Goal: Task Accomplishment & Management: Manage account settings

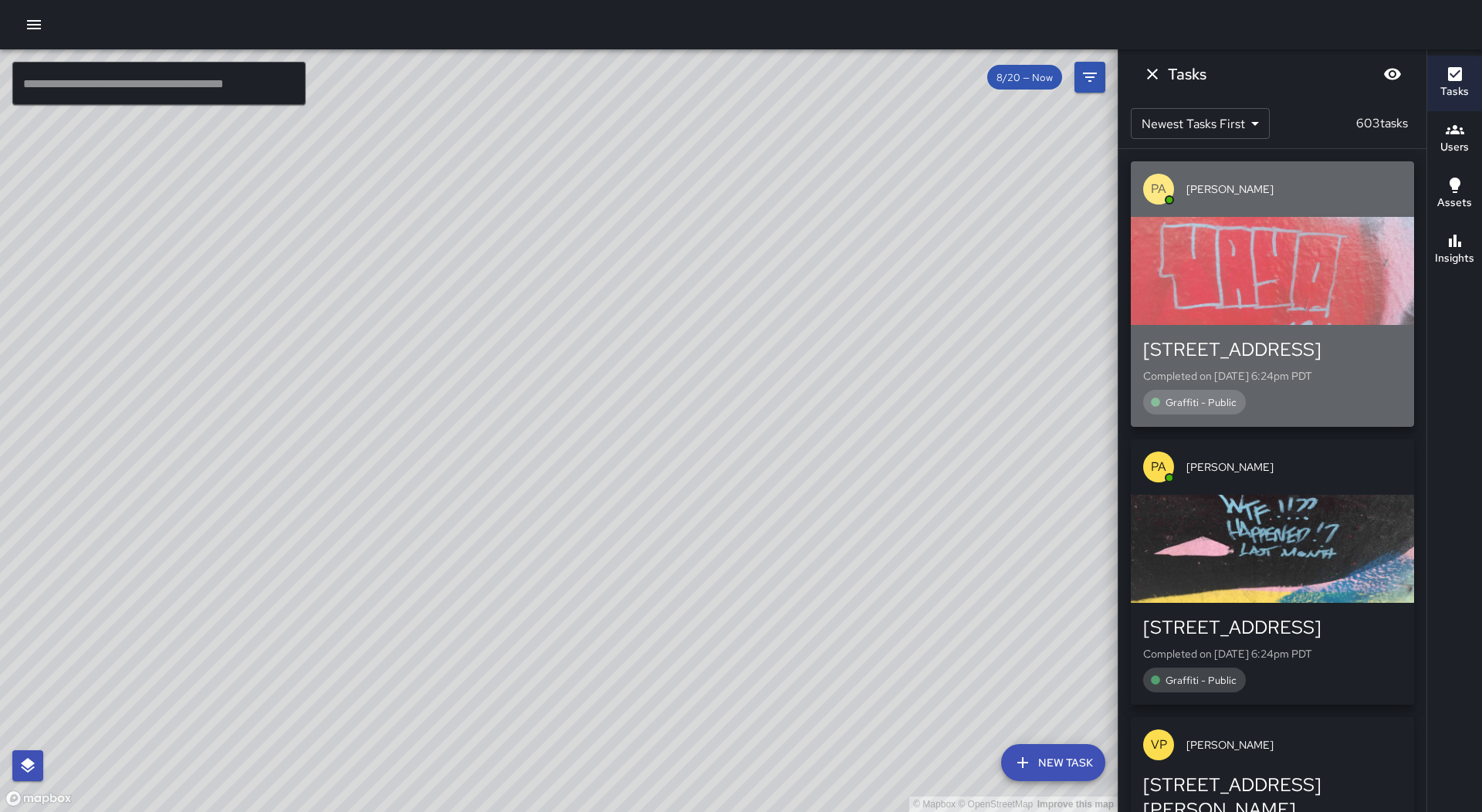
click at [1304, 314] on div "button" at bounding box center [1273, 271] width 283 height 108
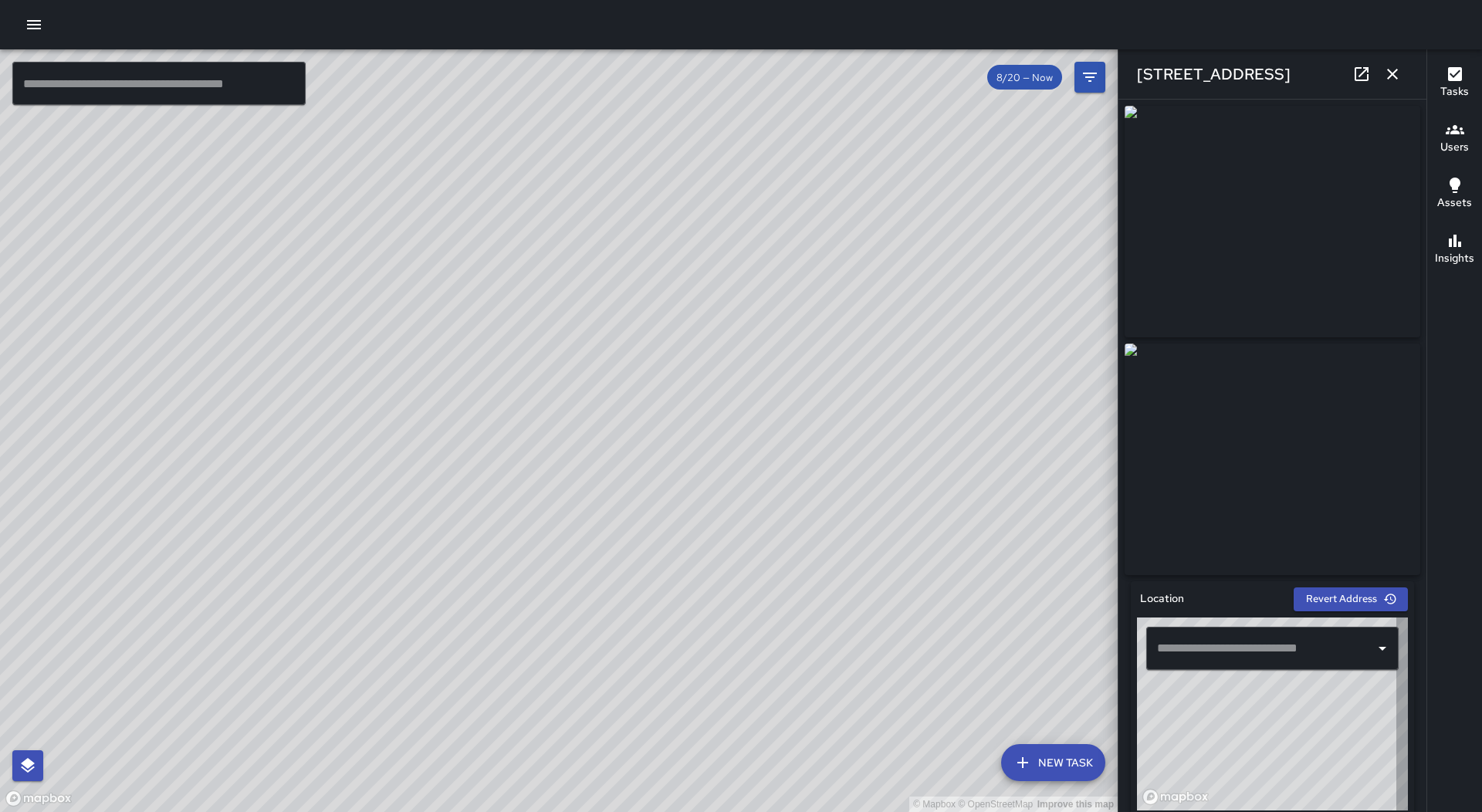
type input "**********"
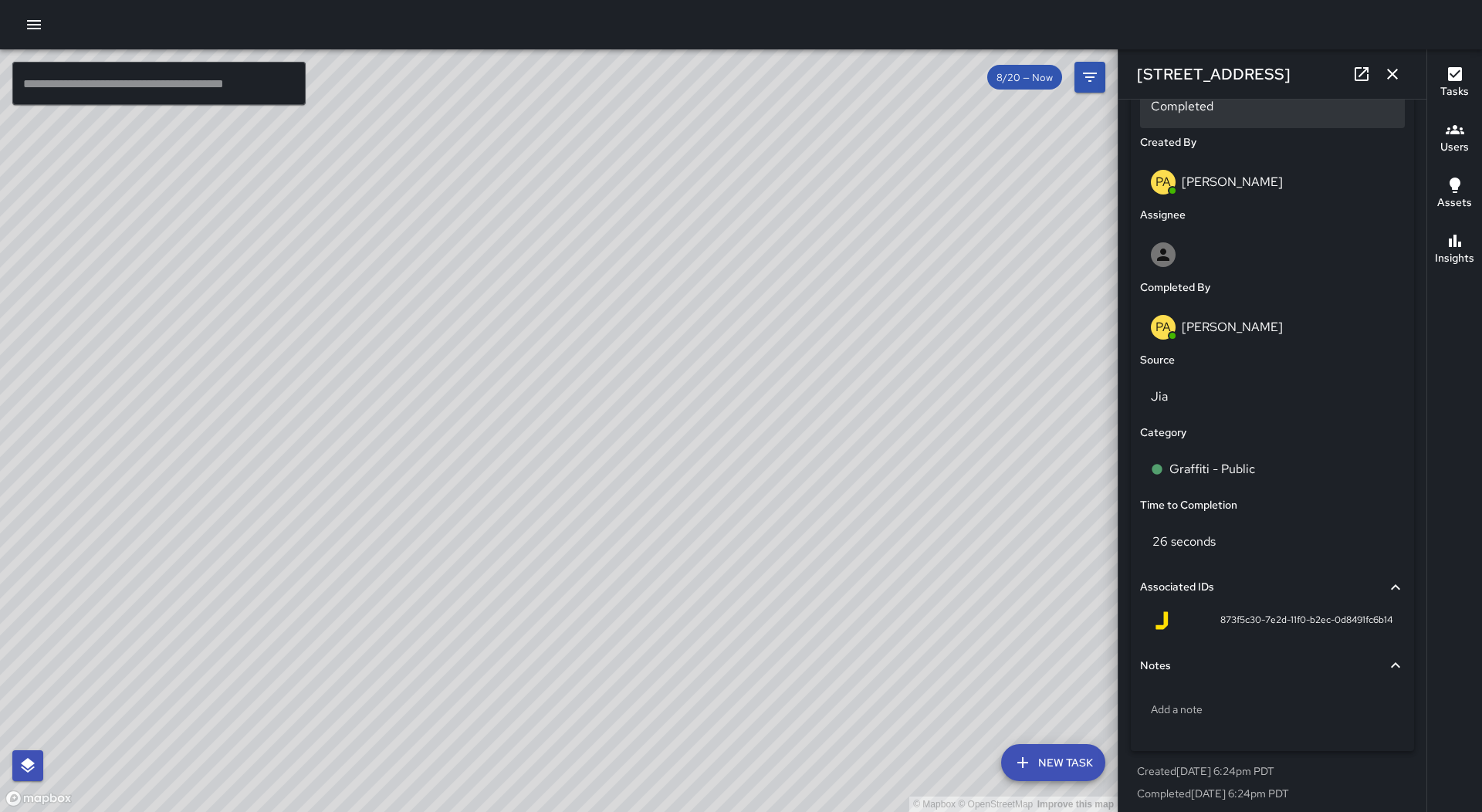
scroll to position [784, 0]
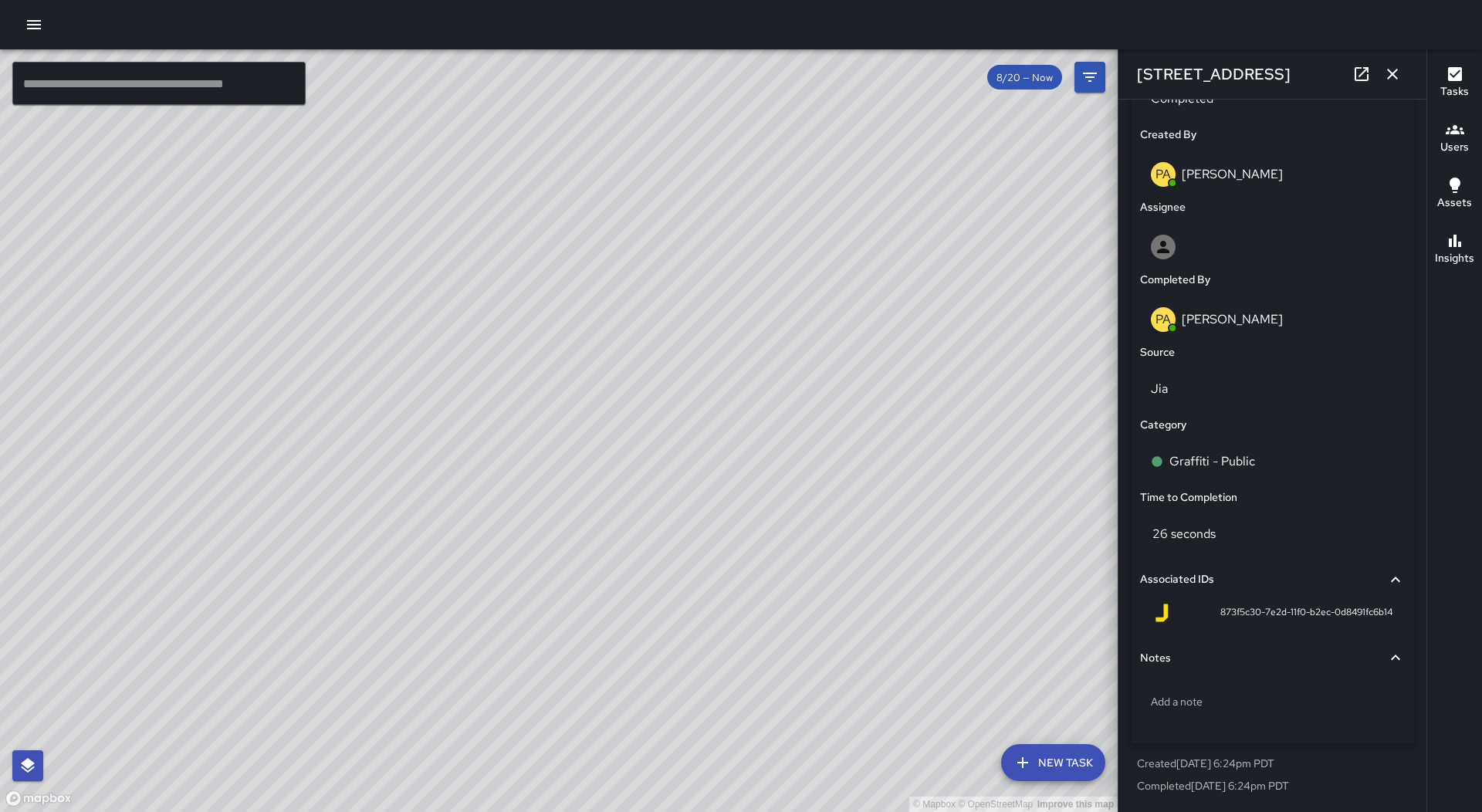
click at [1402, 75] on button "button" at bounding box center [1392, 74] width 31 height 31
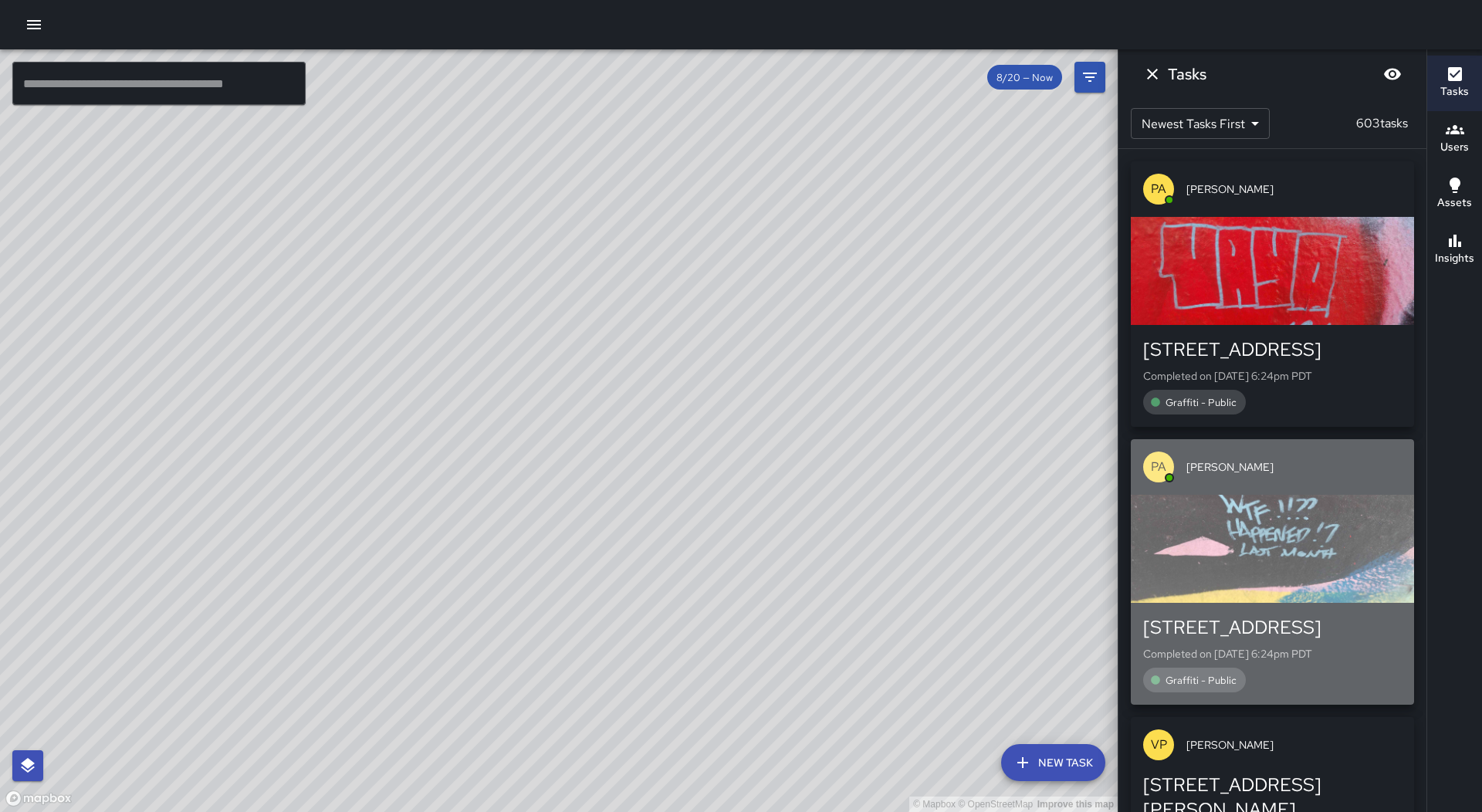
click at [1338, 510] on div "button" at bounding box center [1273, 548] width 283 height 108
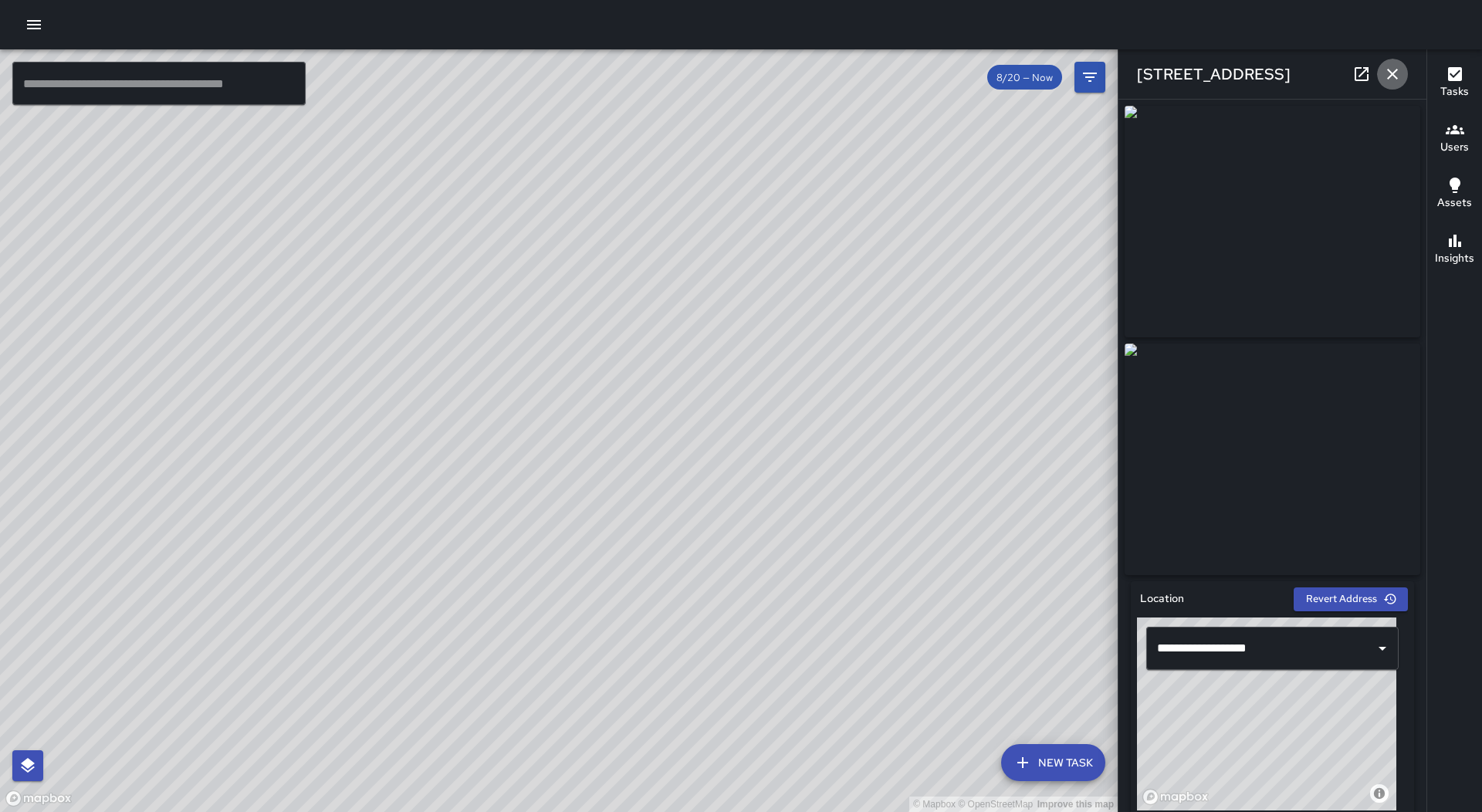
click at [1404, 71] on button "button" at bounding box center [1392, 74] width 31 height 31
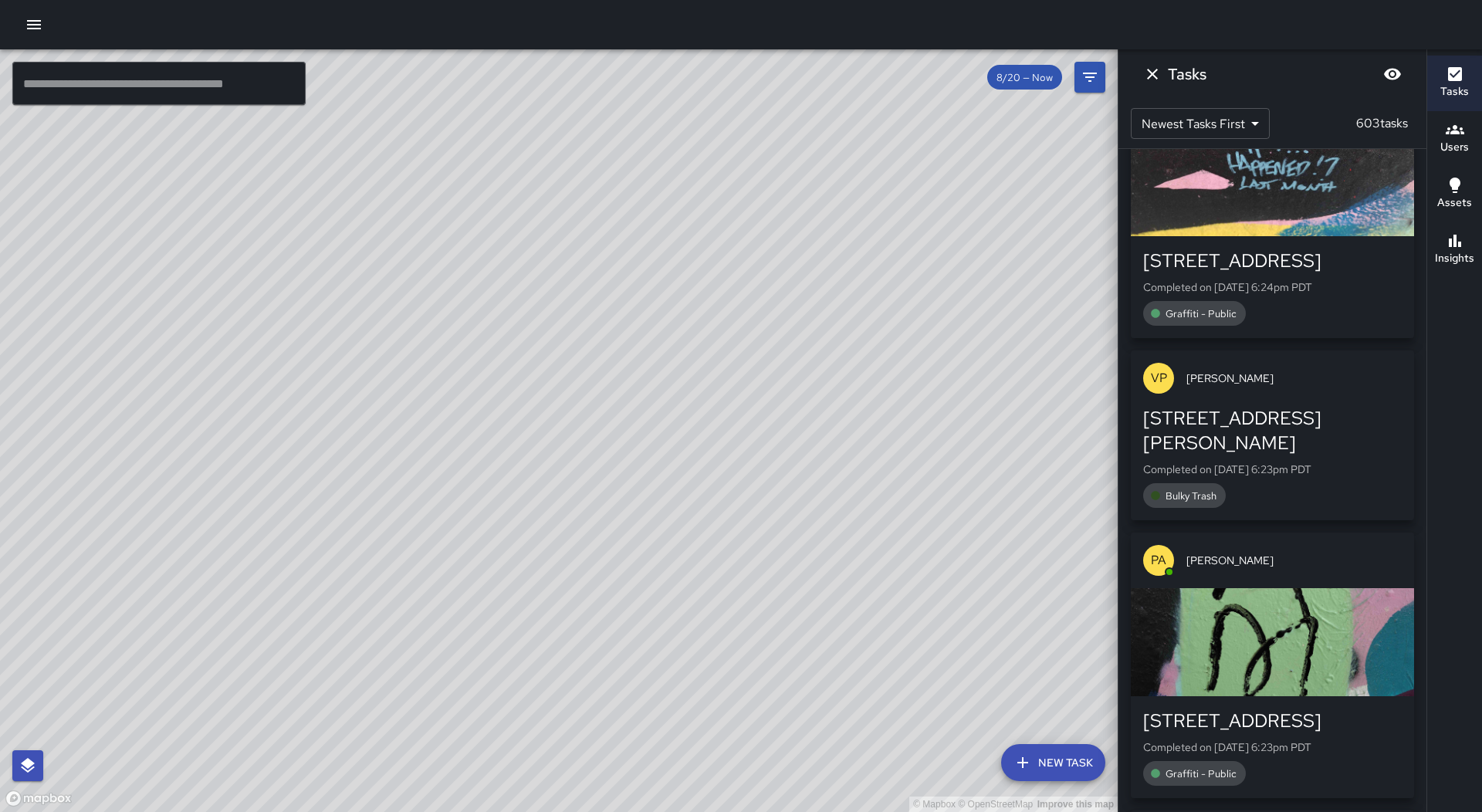
scroll to position [540, 0]
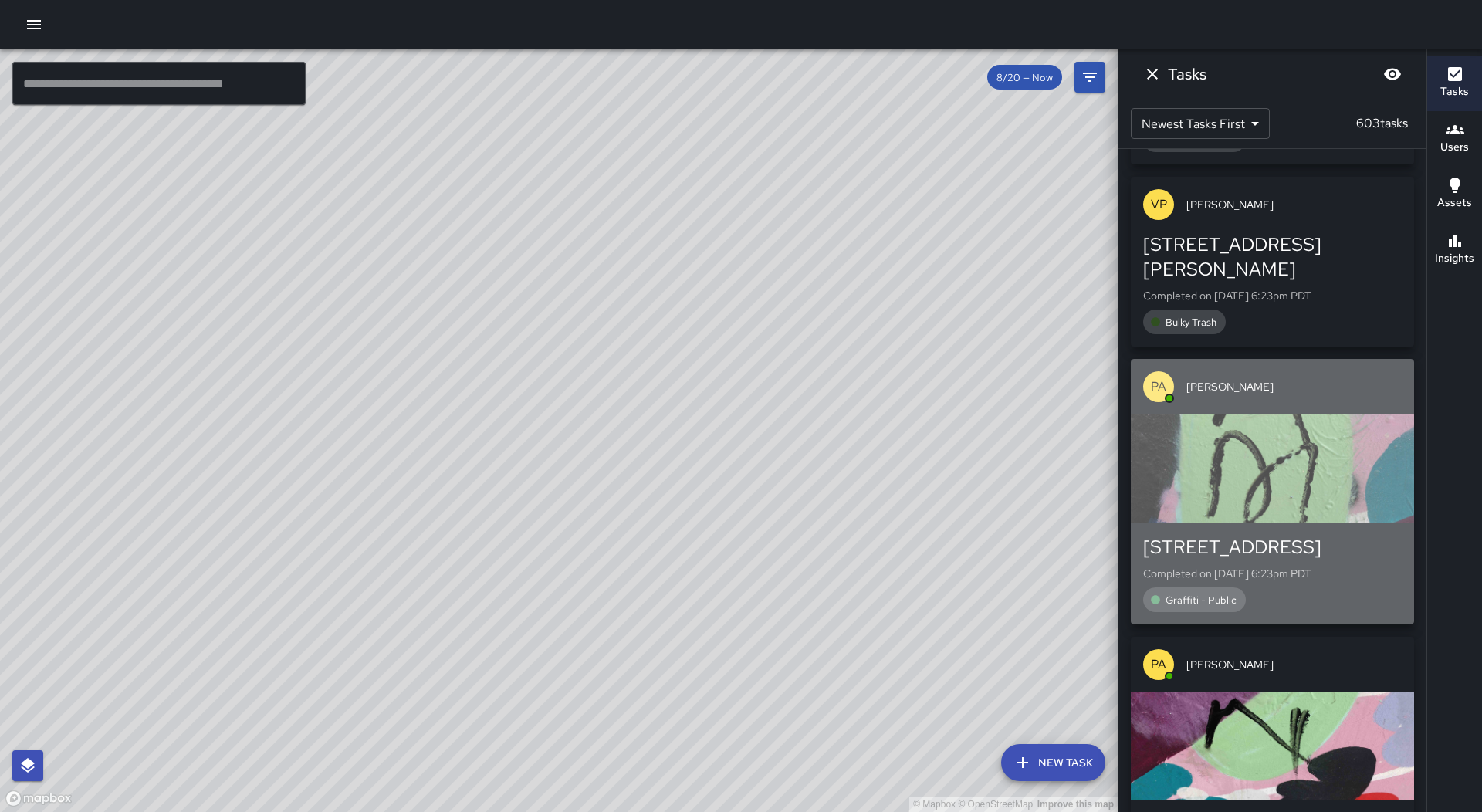
click at [1338, 424] on div "button" at bounding box center [1273, 468] width 283 height 108
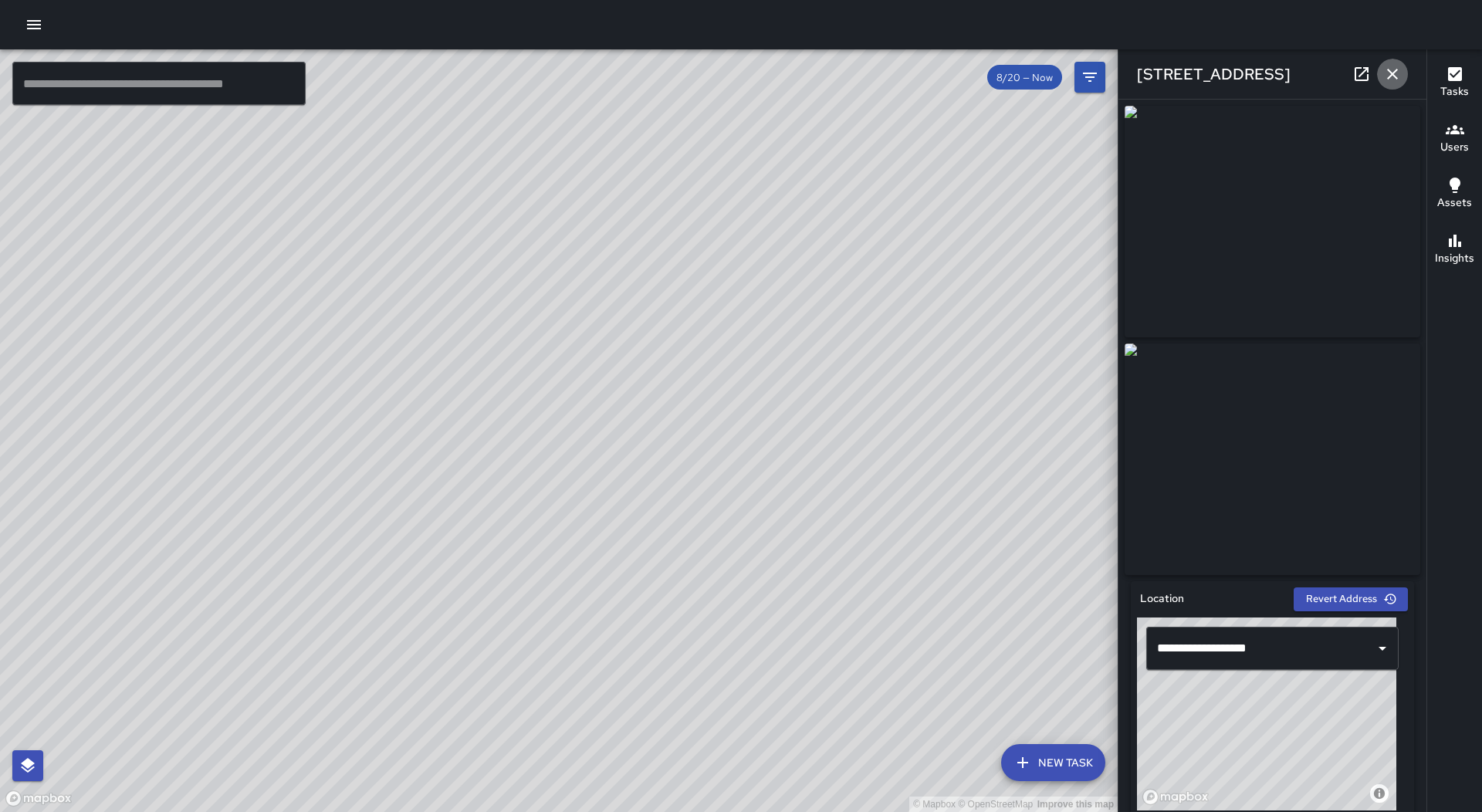
click at [1400, 72] on icon "button" at bounding box center [1392, 73] width 18 height 18
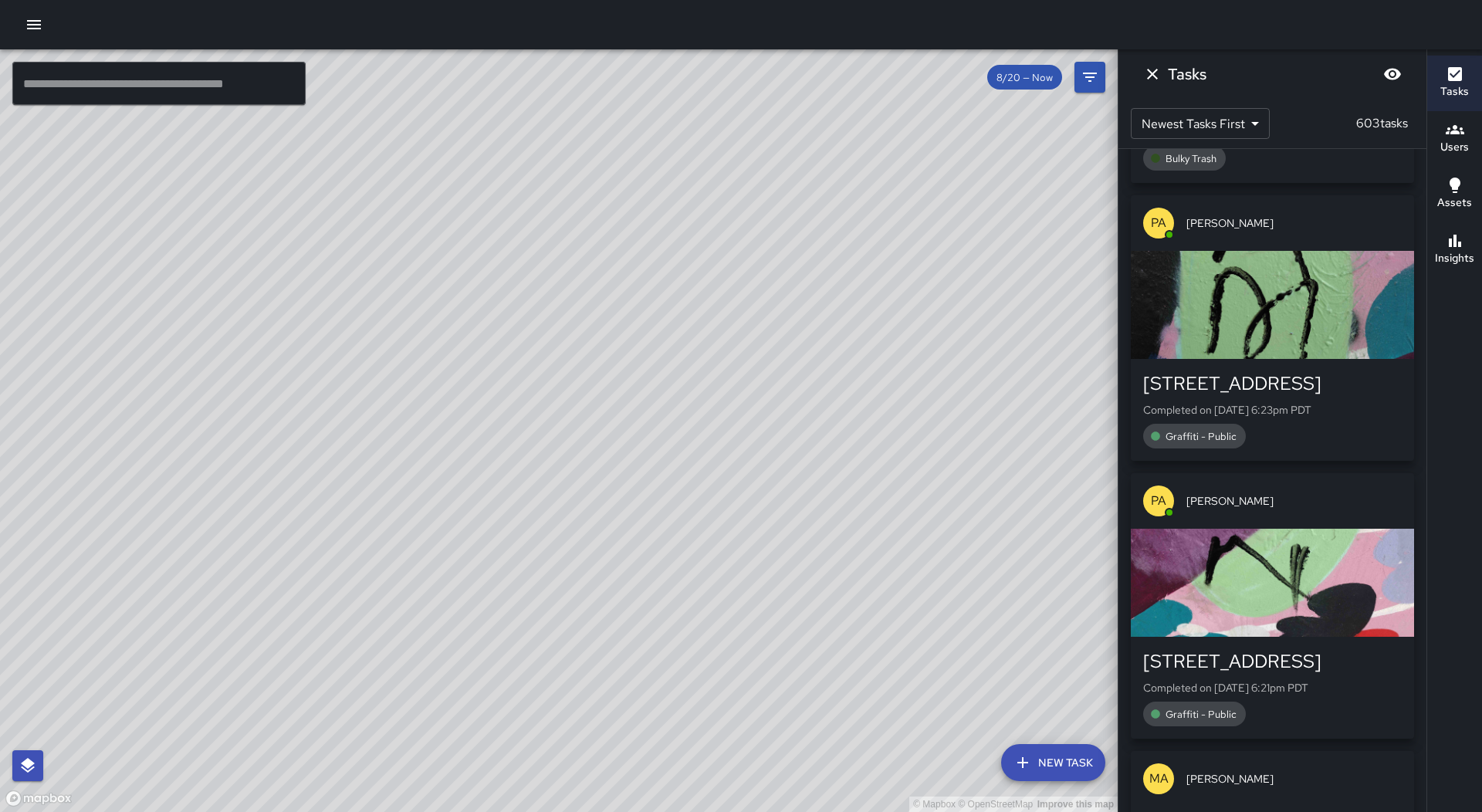
scroll to position [926, 0]
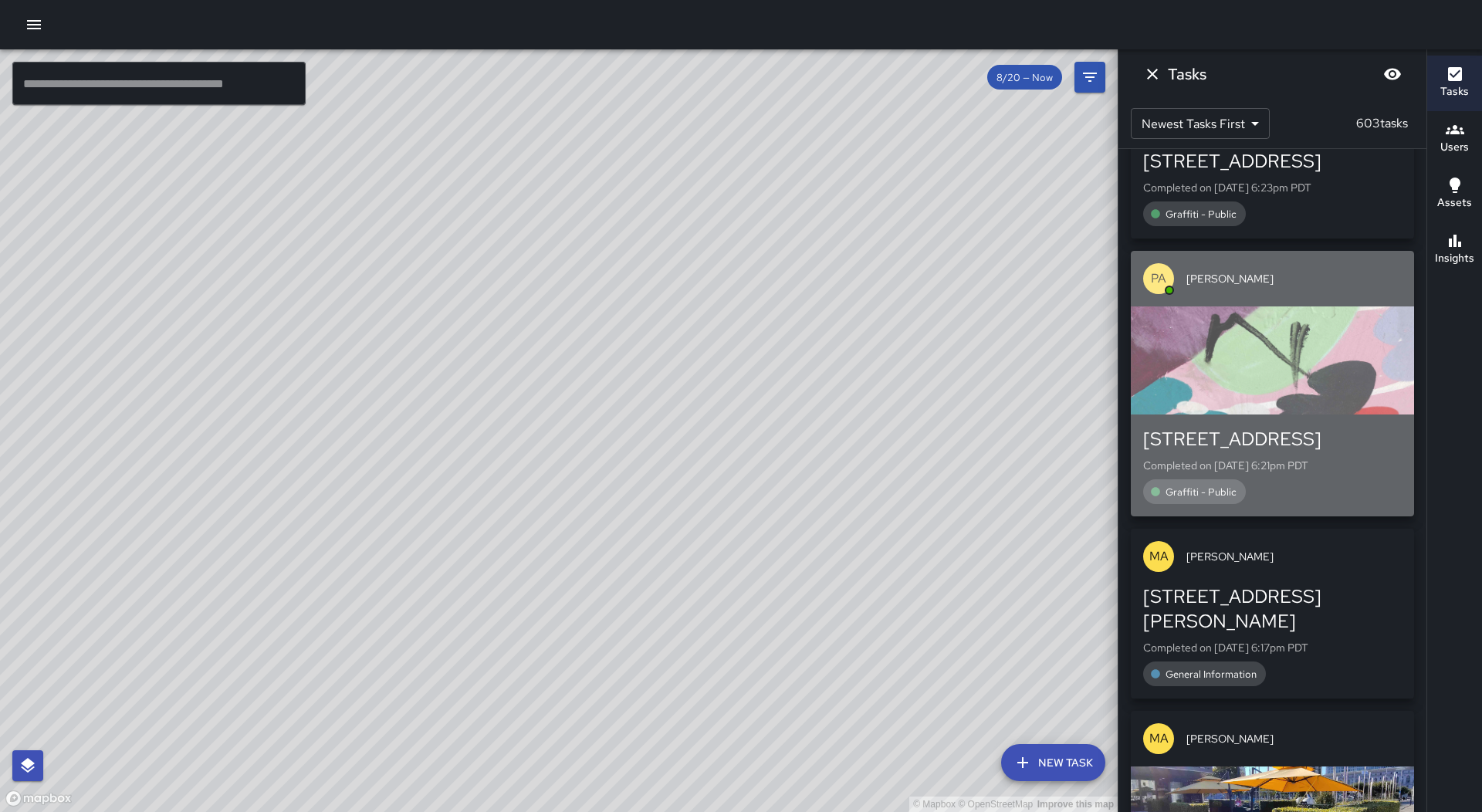
click at [1278, 342] on div "button" at bounding box center [1273, 361] width 283 height 108
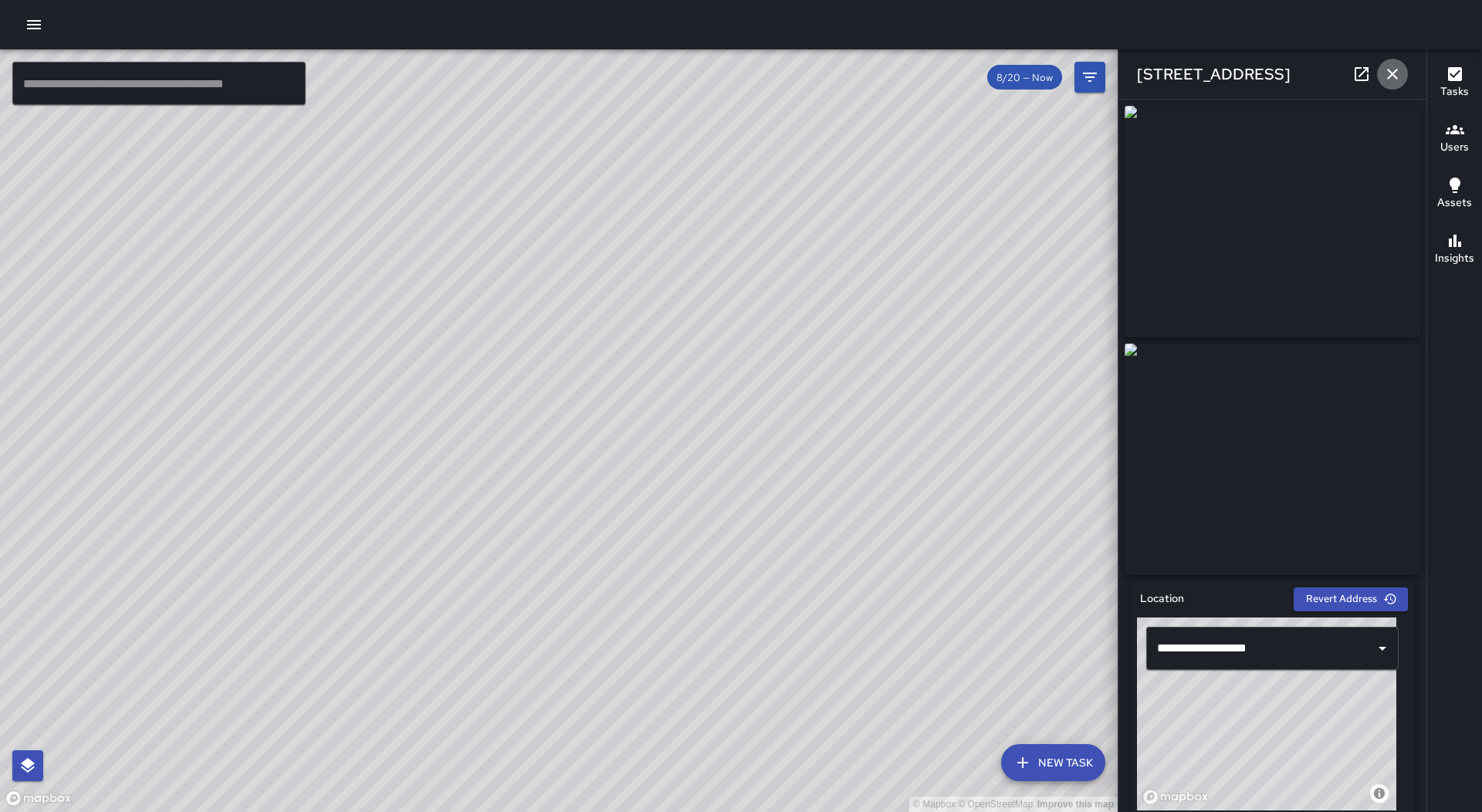
click at [1402, 76] on button "button" at bounding box center [1392, 74] width 31 height 31
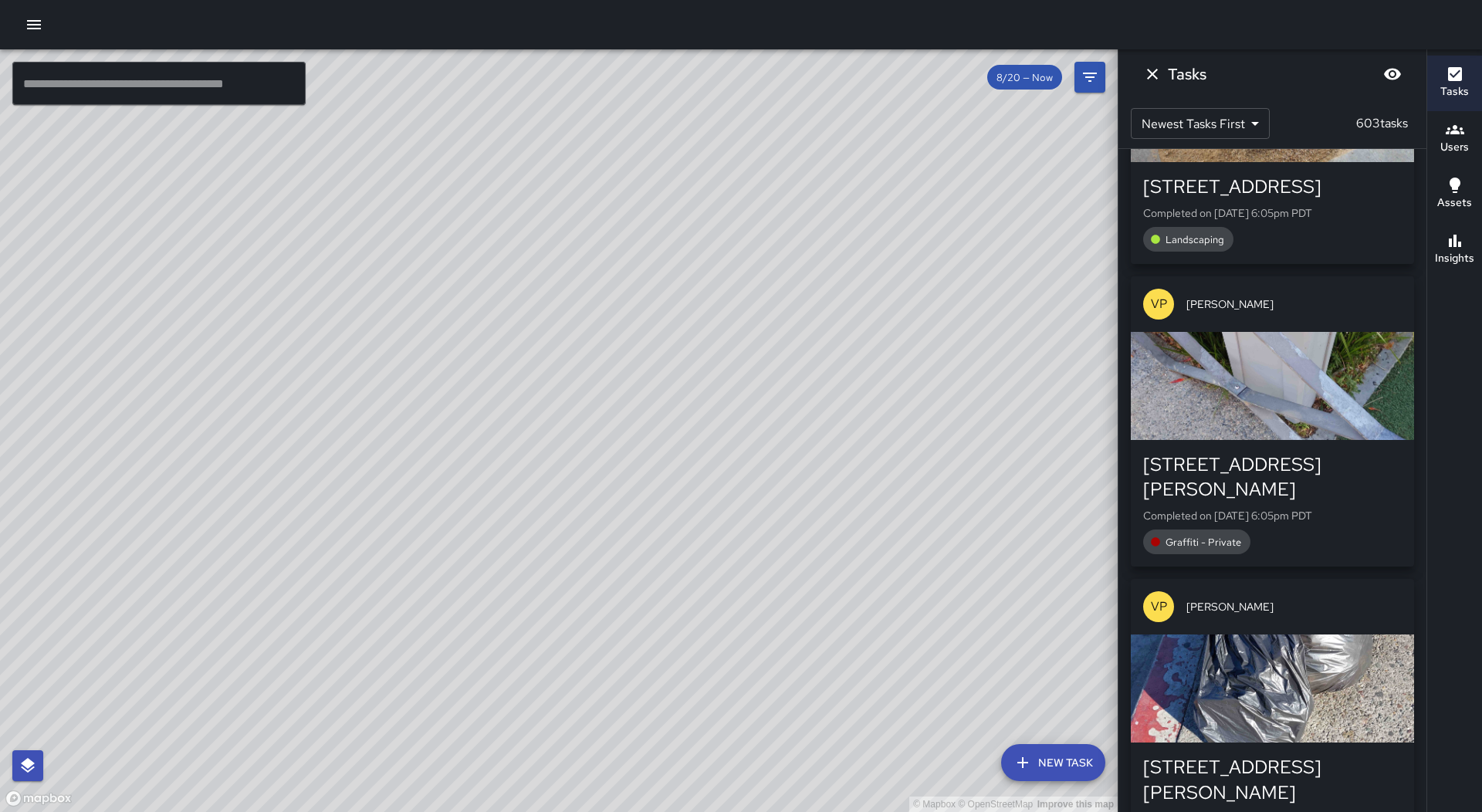
scroll to position [2525, 0]
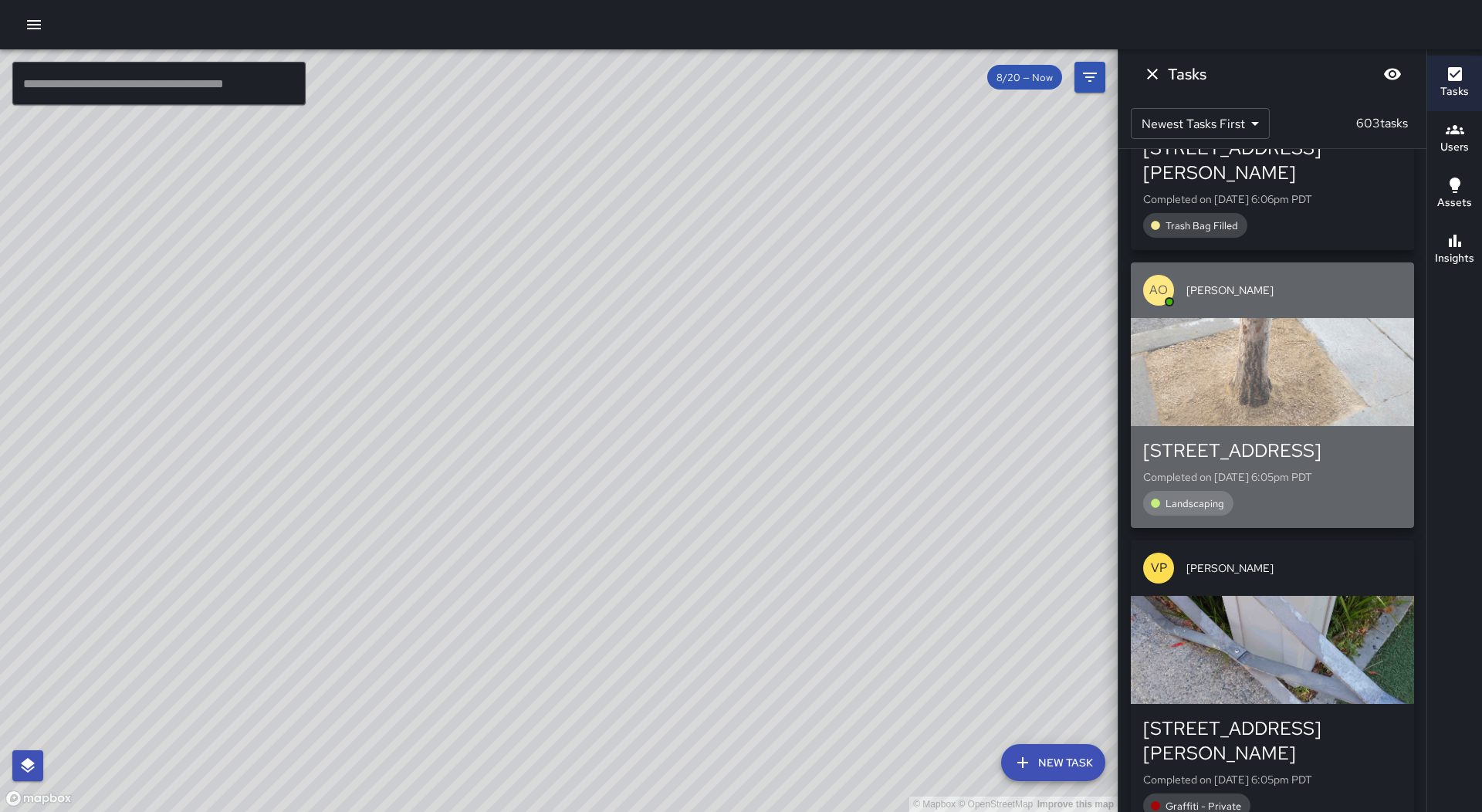
click at [1367, 426] on div "[STREET_ADDRESS] Completed on [DATE] 6:05pm PDT Landscaping" at bounding box center [1273, 477] width 283 height 102
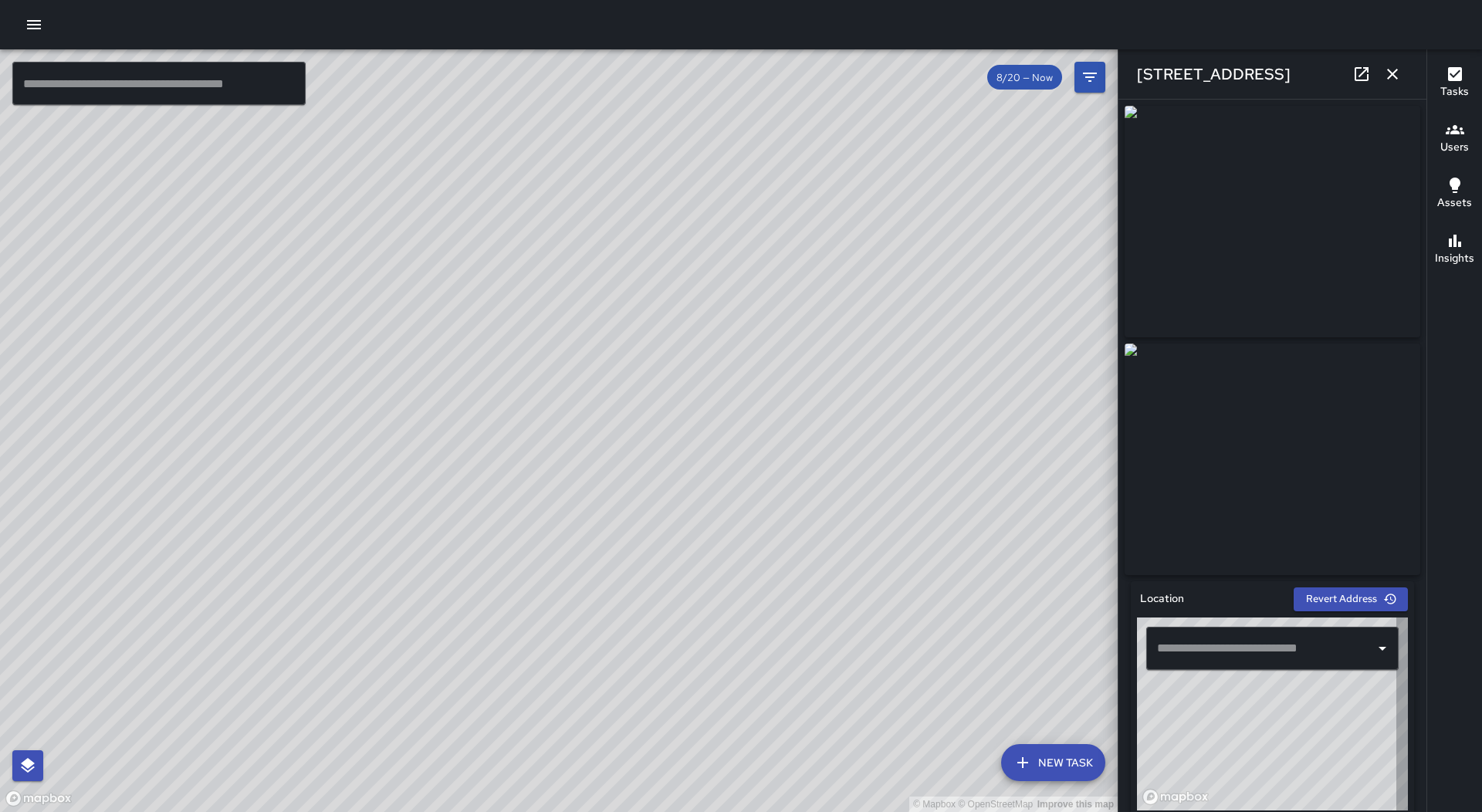
type input "**********"
click at [1390, 74] on icon "button" at bounding box center [1392, 73] width 18 height 18
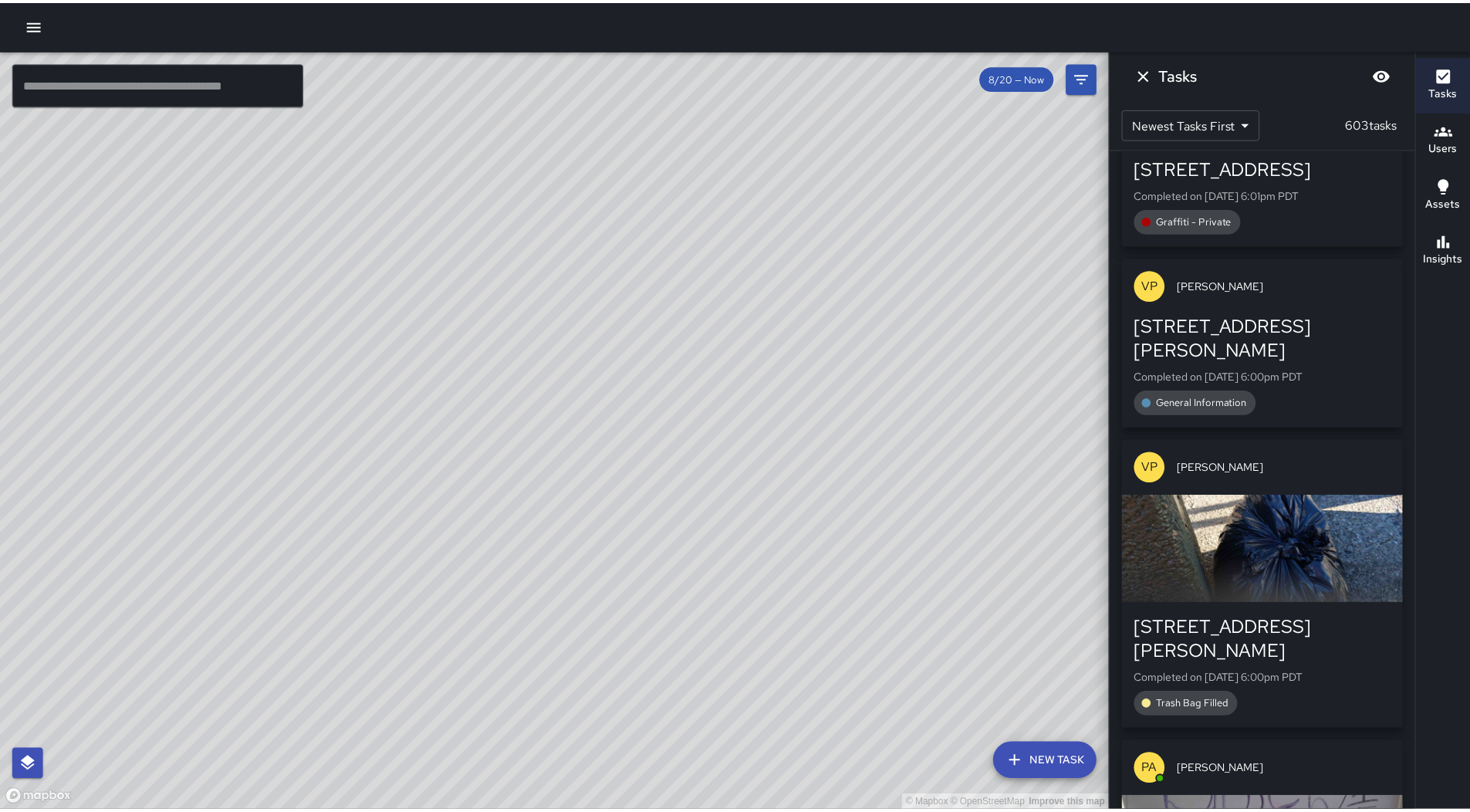
scroll to position [4257, 0]
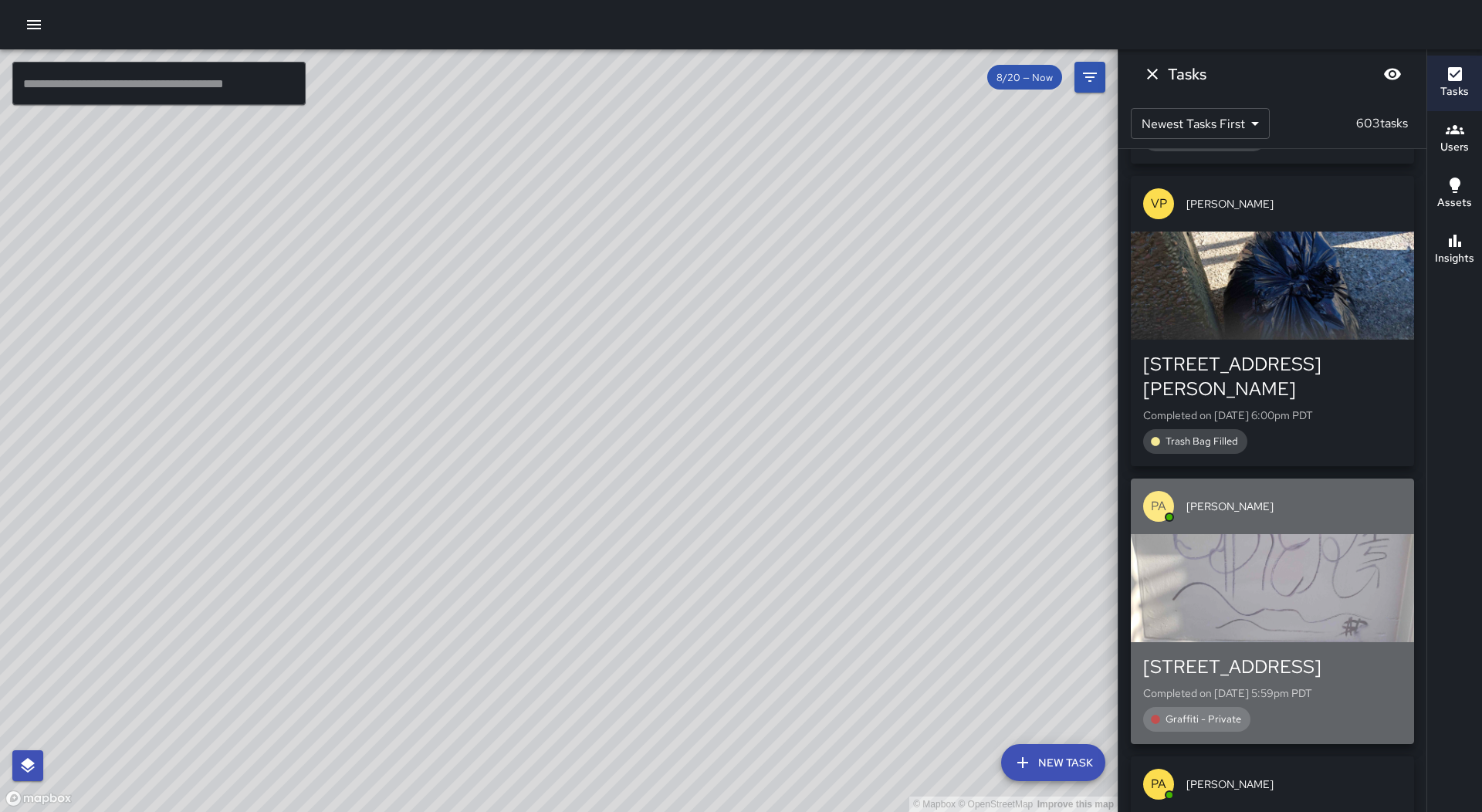
click at [1347, 534] on div "button" at bounding box center [1273, 588] width 283 height 108
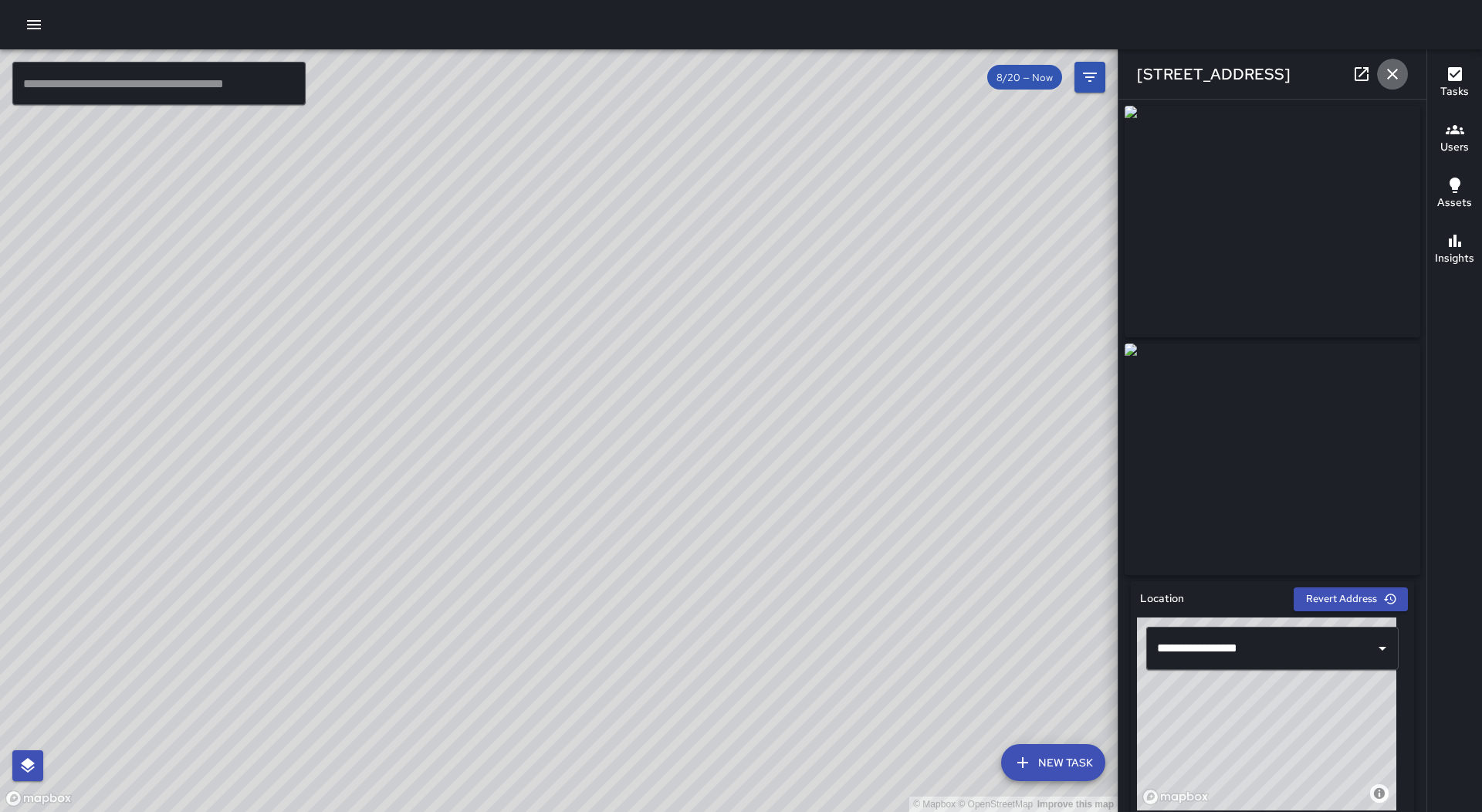
click at [1391, 72] on icon "button" at bounding box center [1392, 73] width 18 height 18
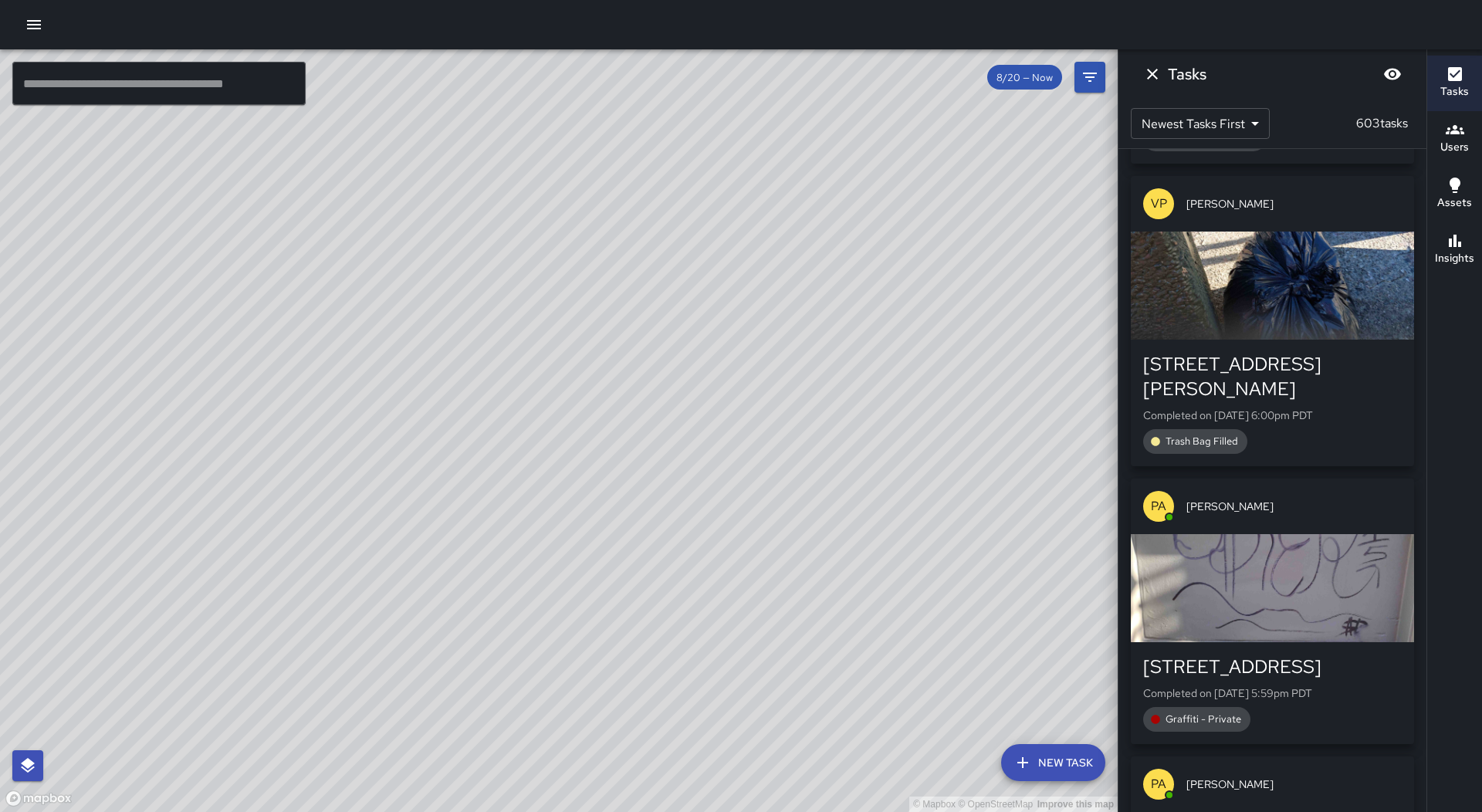
click at [39, 28] on icon "button" at bounding box center [33, 25] width 14 height 10
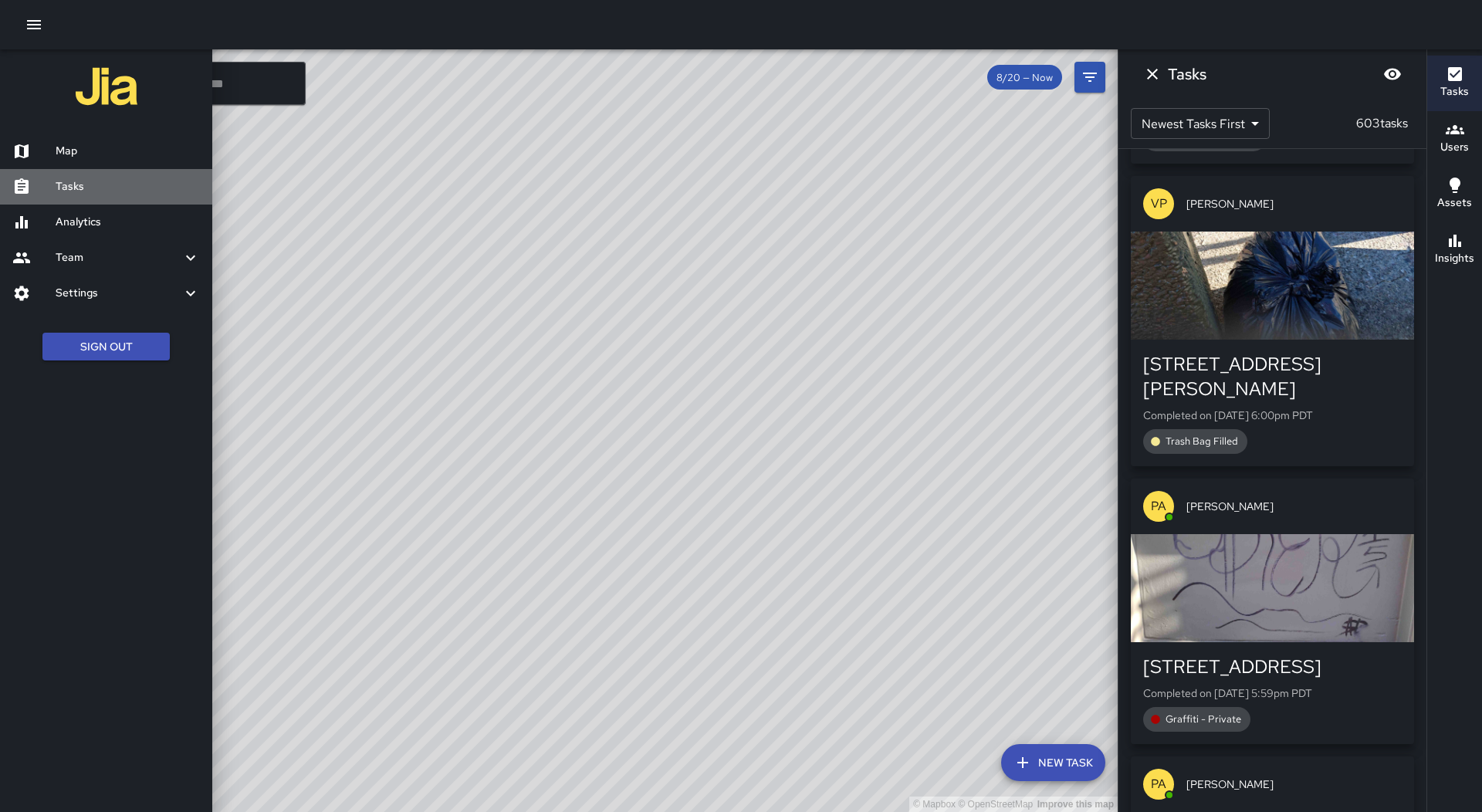
click at [128, 188] on h6 "Tasks" at bounding box center [127, 186] width 144 height 17
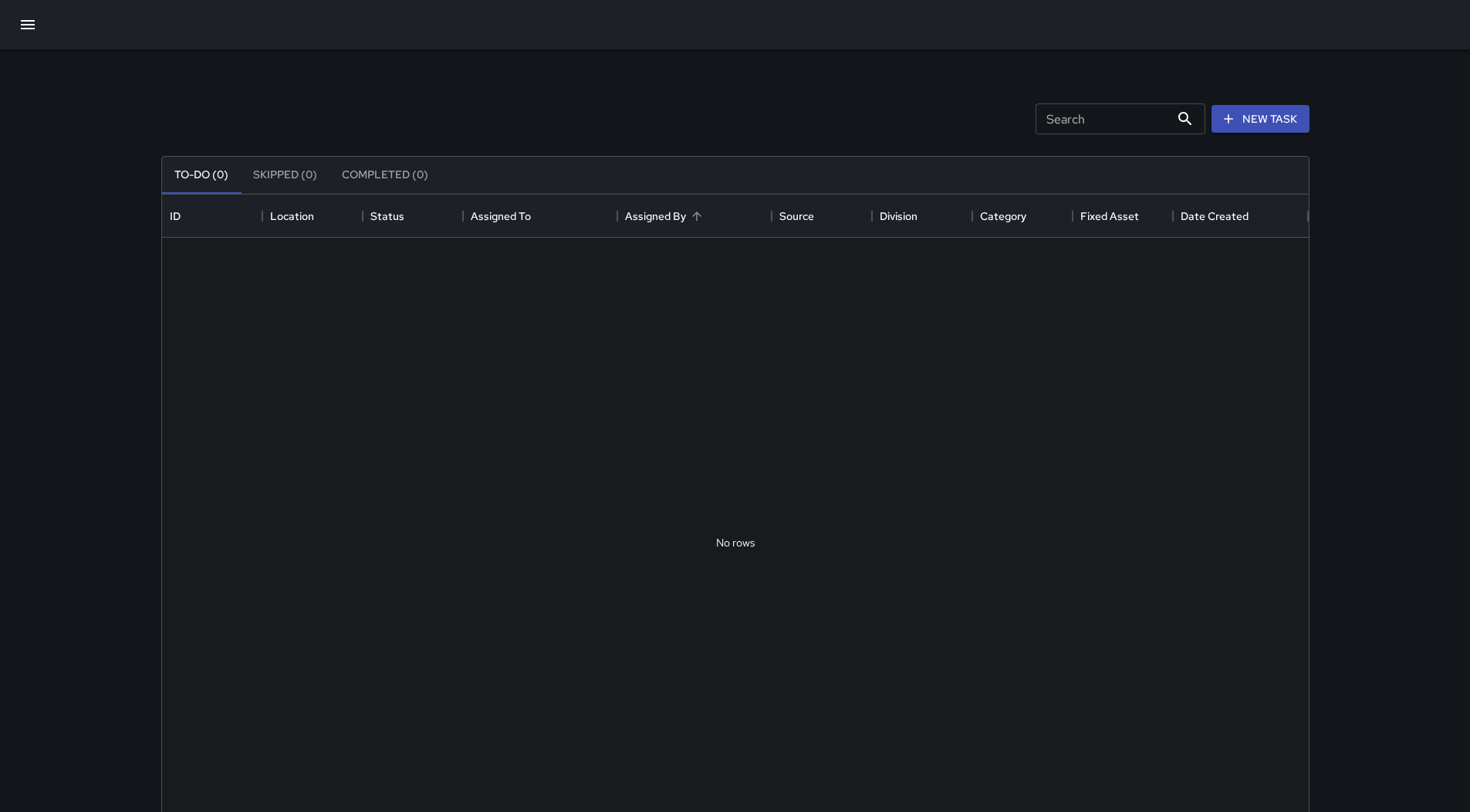
scroll to position [642, 1136]
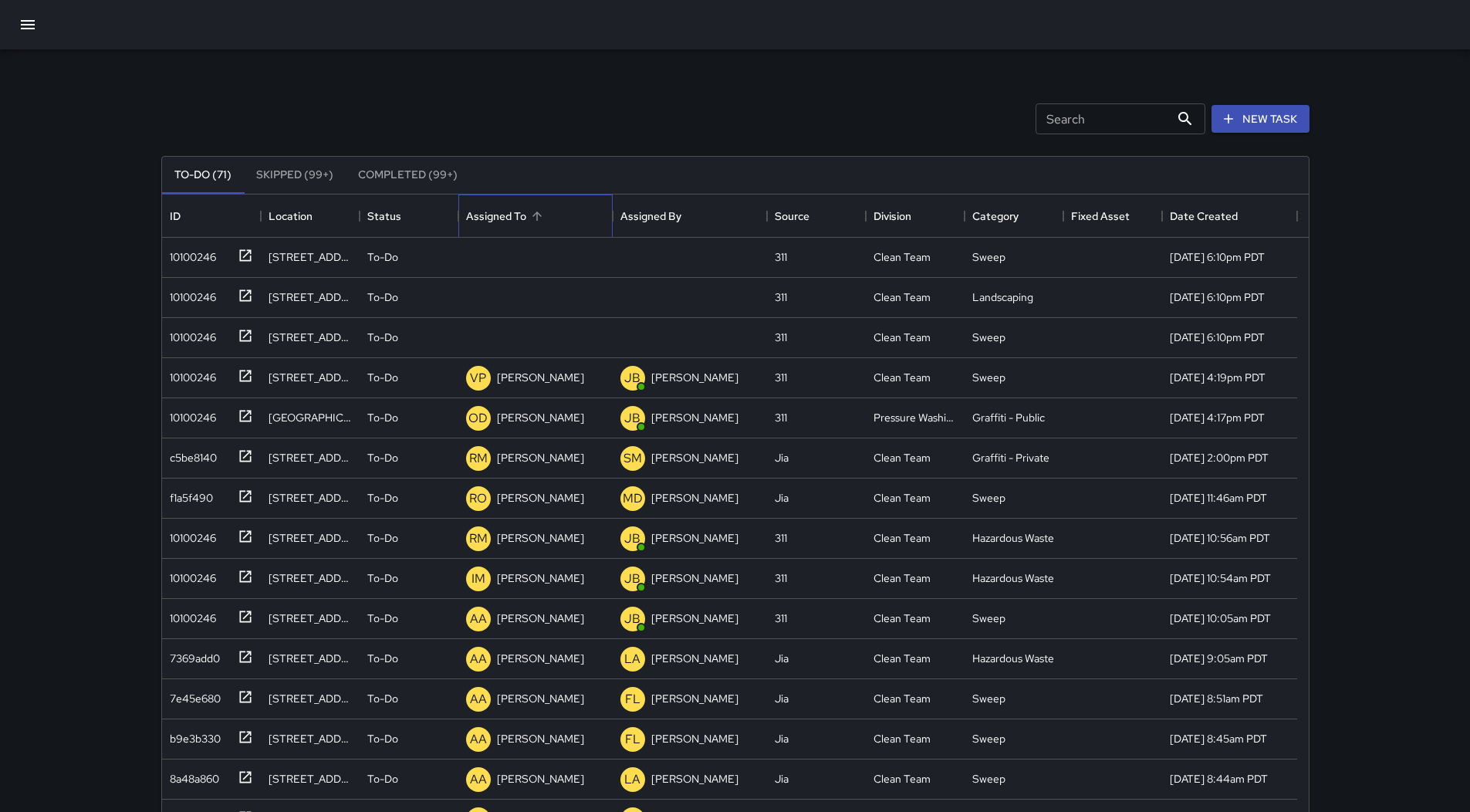
click at [546, 224] on div "Assigned To" at bounding box center [537, 216] width 22 height 21
click at [189, 295] on div "10100246" at bounding box center [190, 294] width 53 height 21
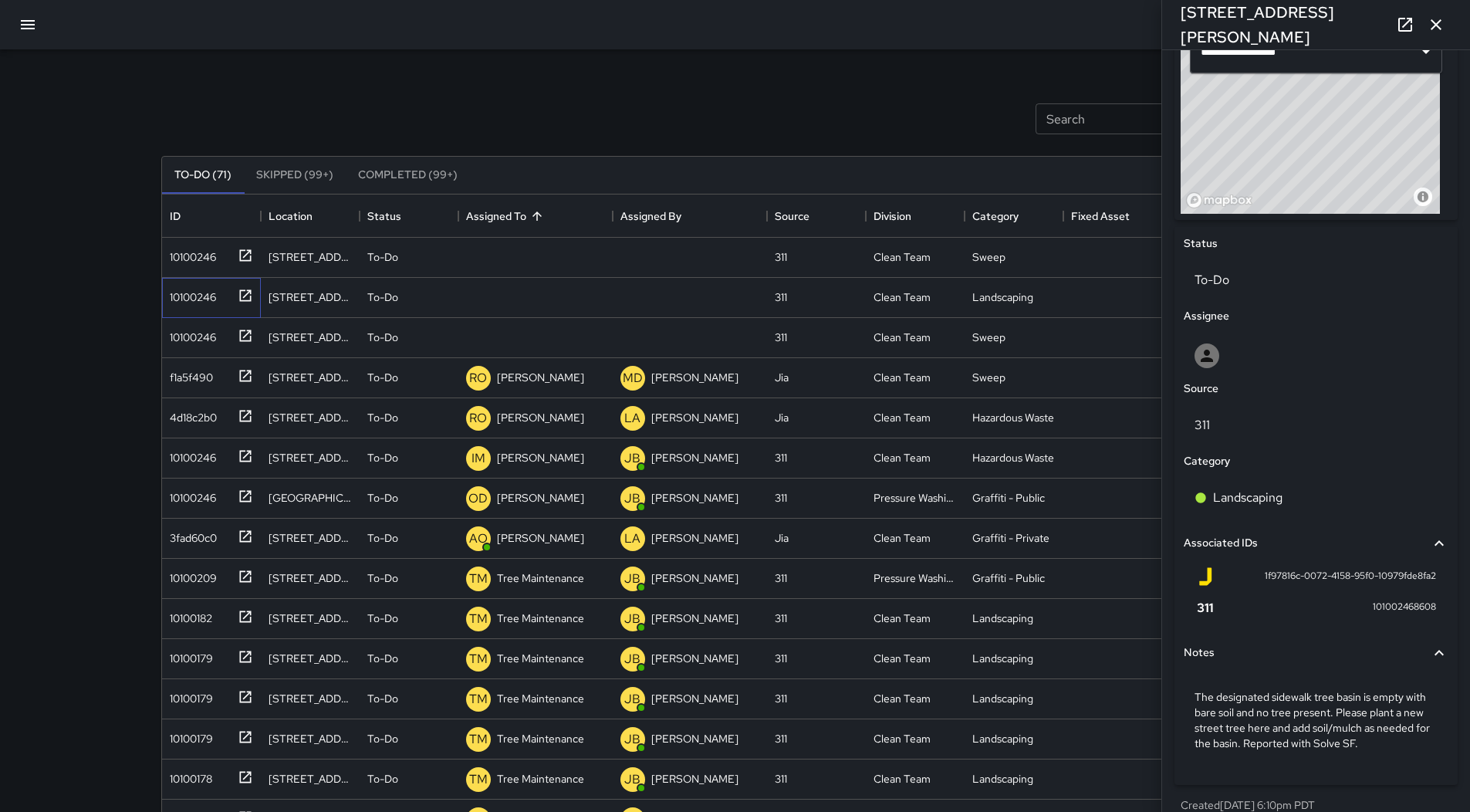
scroll to position [572, 0]
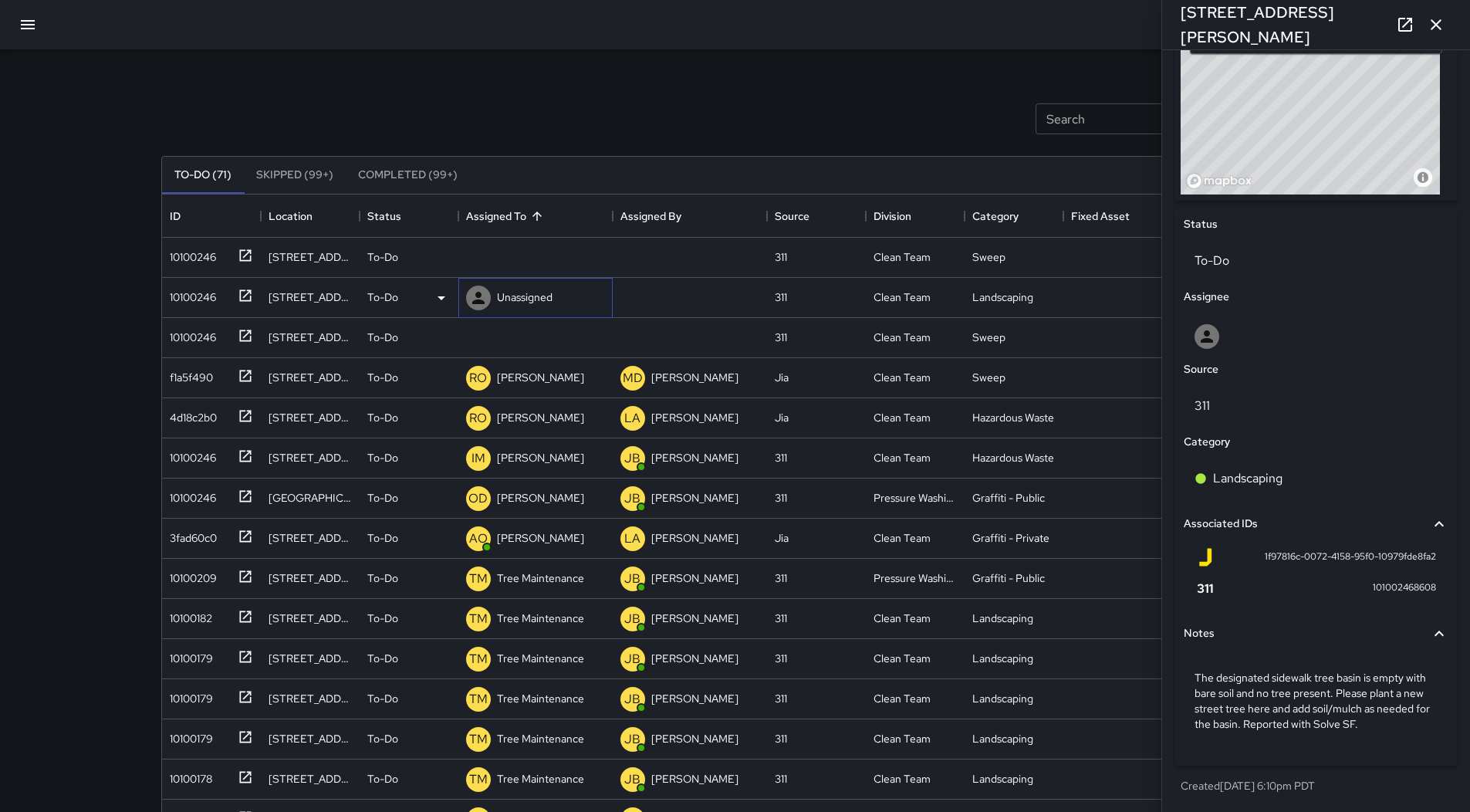
click at [459, 293] on div "Unassigned" at bounding box center [536, 298] width 154 height 40
click at [438, 299] on icon at bounding box center [441, 297] width 18 height 18
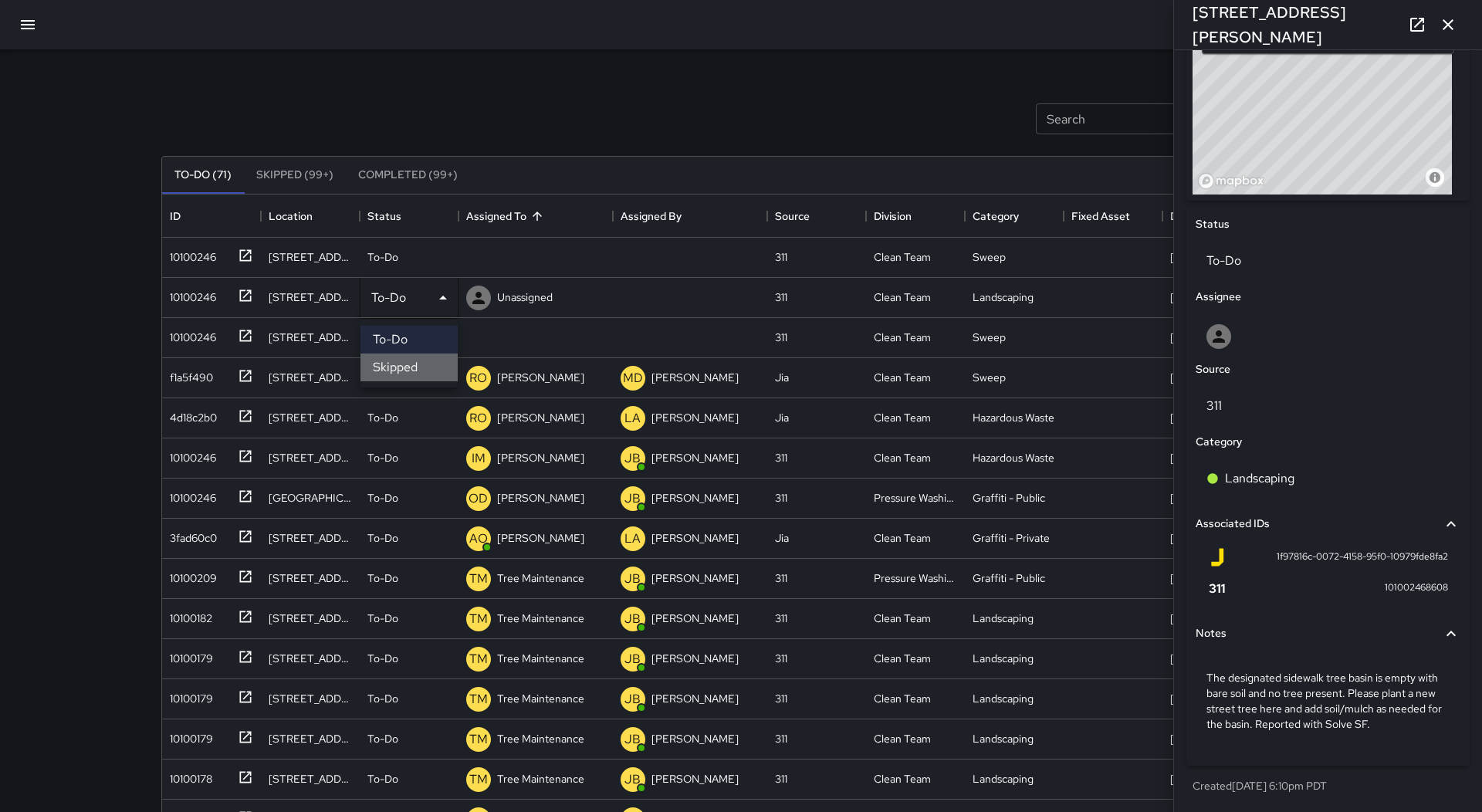
click at [420, 369] on li "Skipped" at bounding box center [409, 367] width 97 height 28
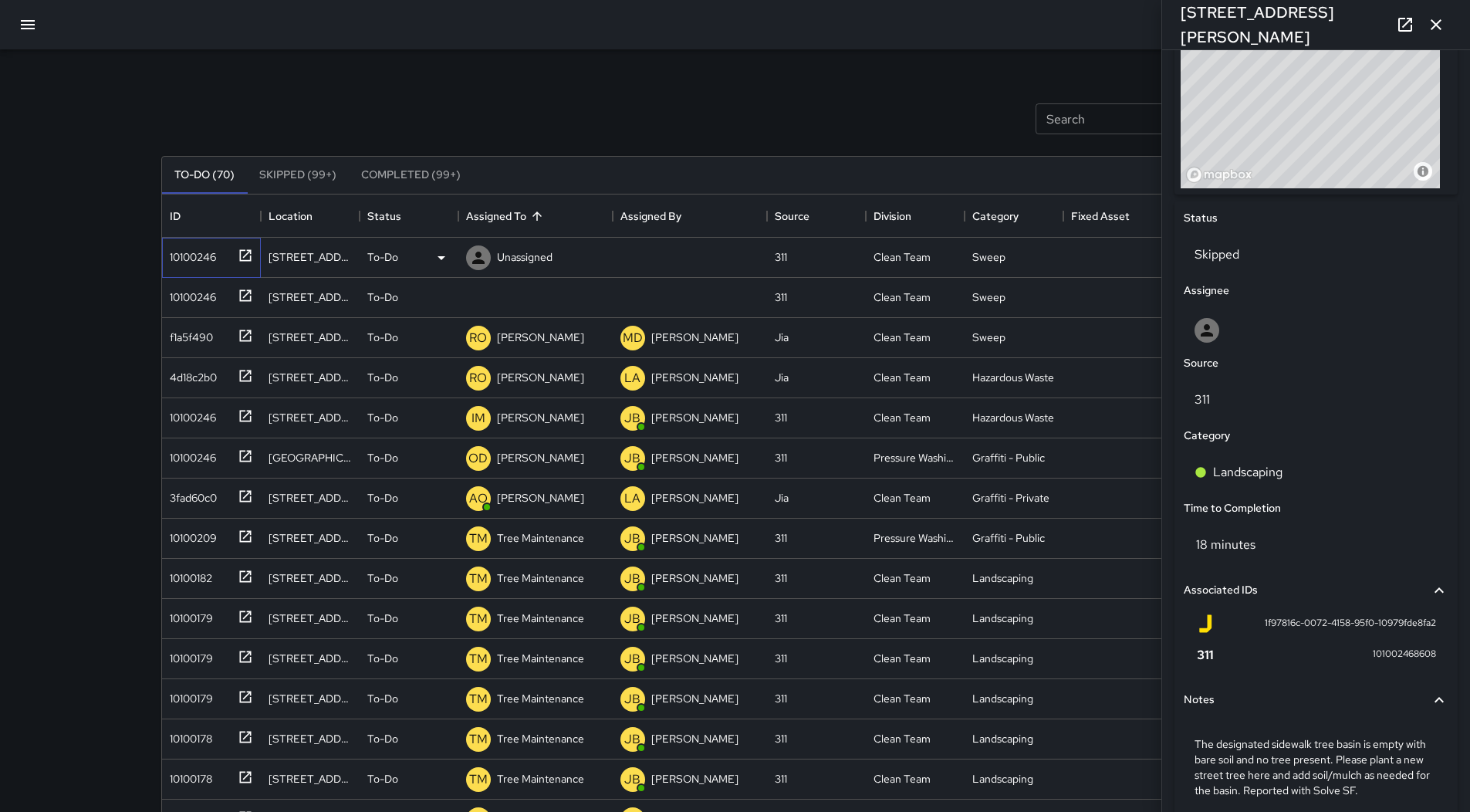
drag, startPoint x: 173, startPoint y: 267, endPoint x: 182, endPoint y: 266, distance: 9.1
click at [174, 267] on div "10100246" at bounding box center [212, 258] width 99 height 40
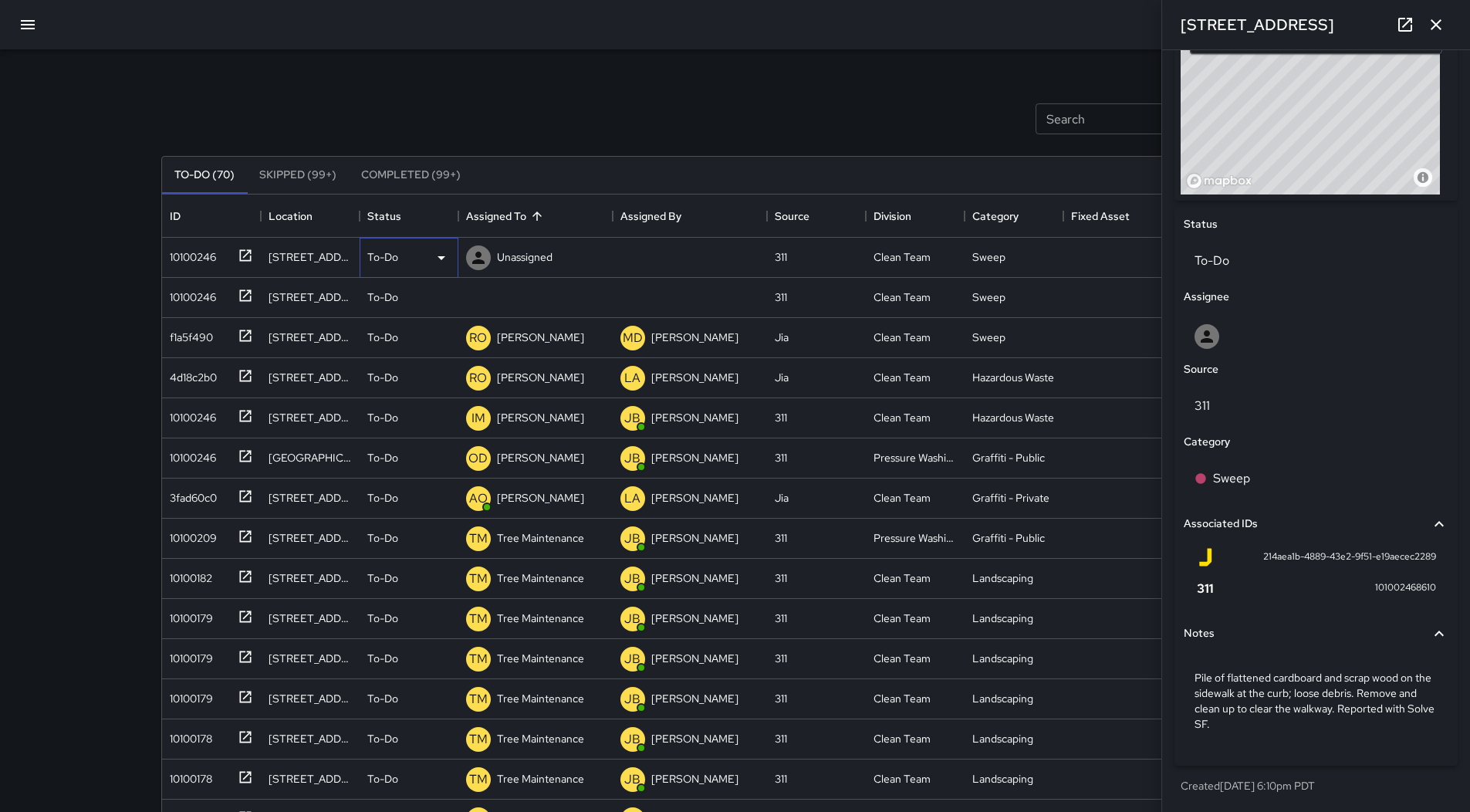
click at [432, 251] on icon at bounding box center [441, 257] width 18 height 18
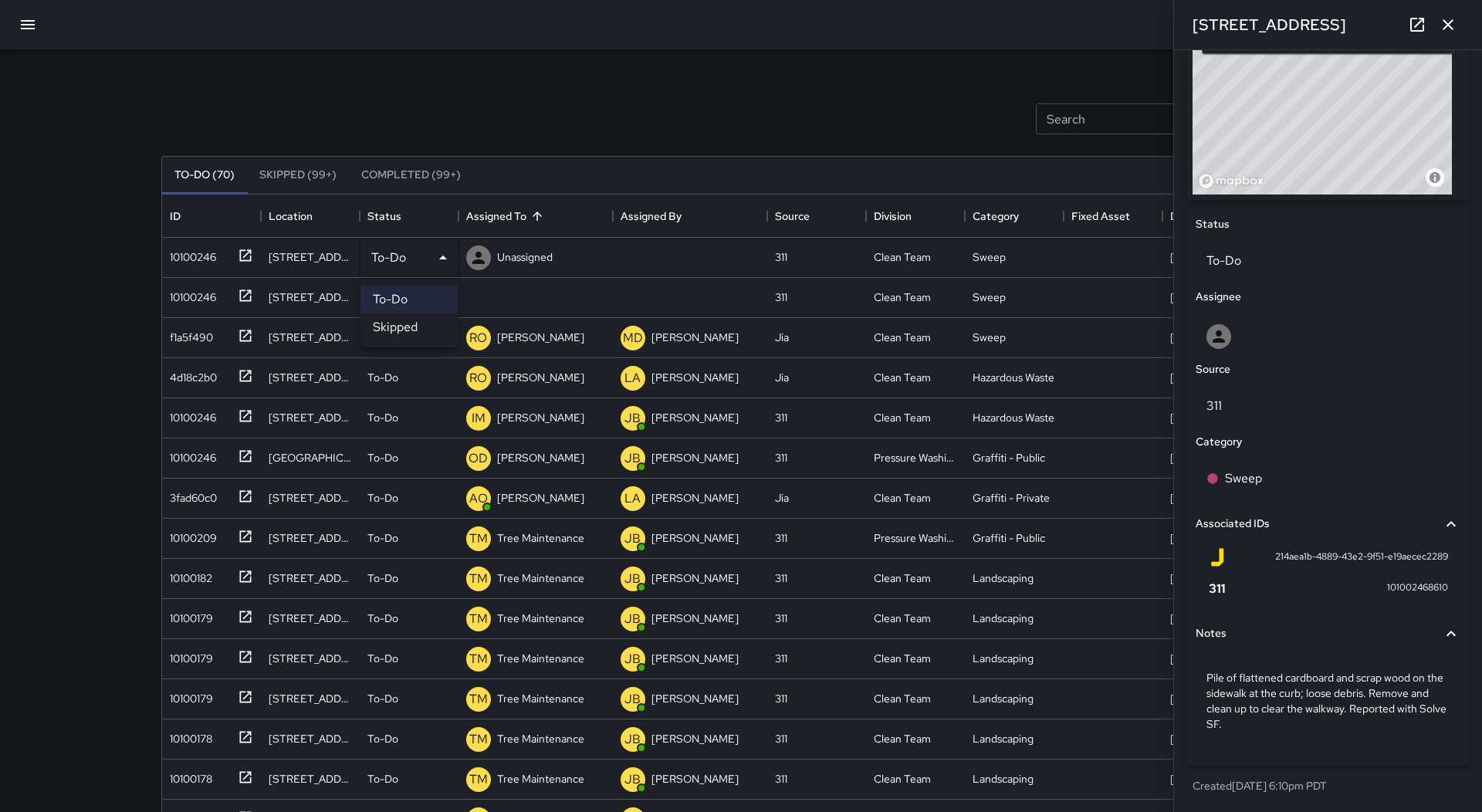
click at [546, 111] on div at bounding box center [741, 406] width 1482 height 812
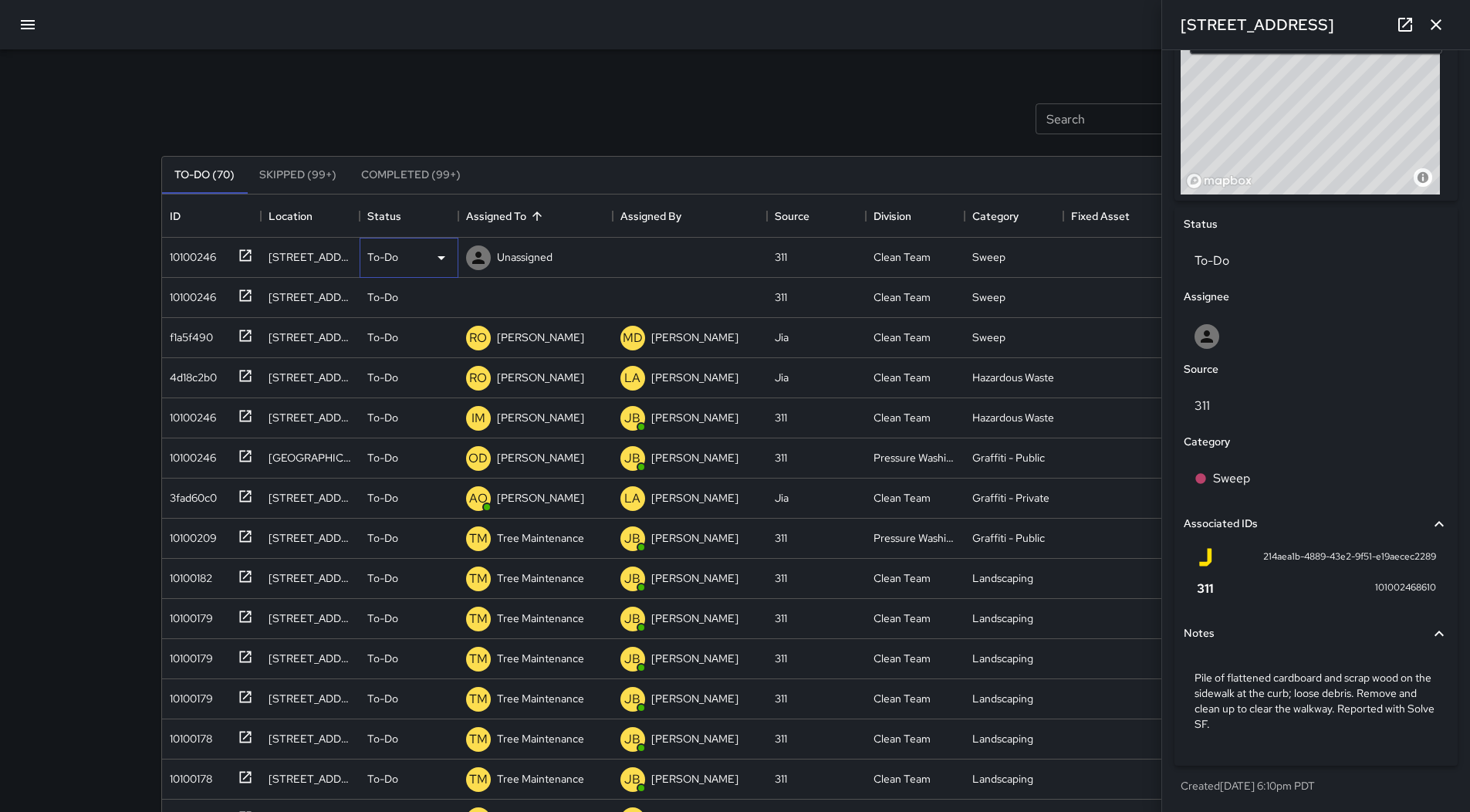
click at [416, 255] on div "To-Do" at bounding box center [409, 257] width 84 height 18
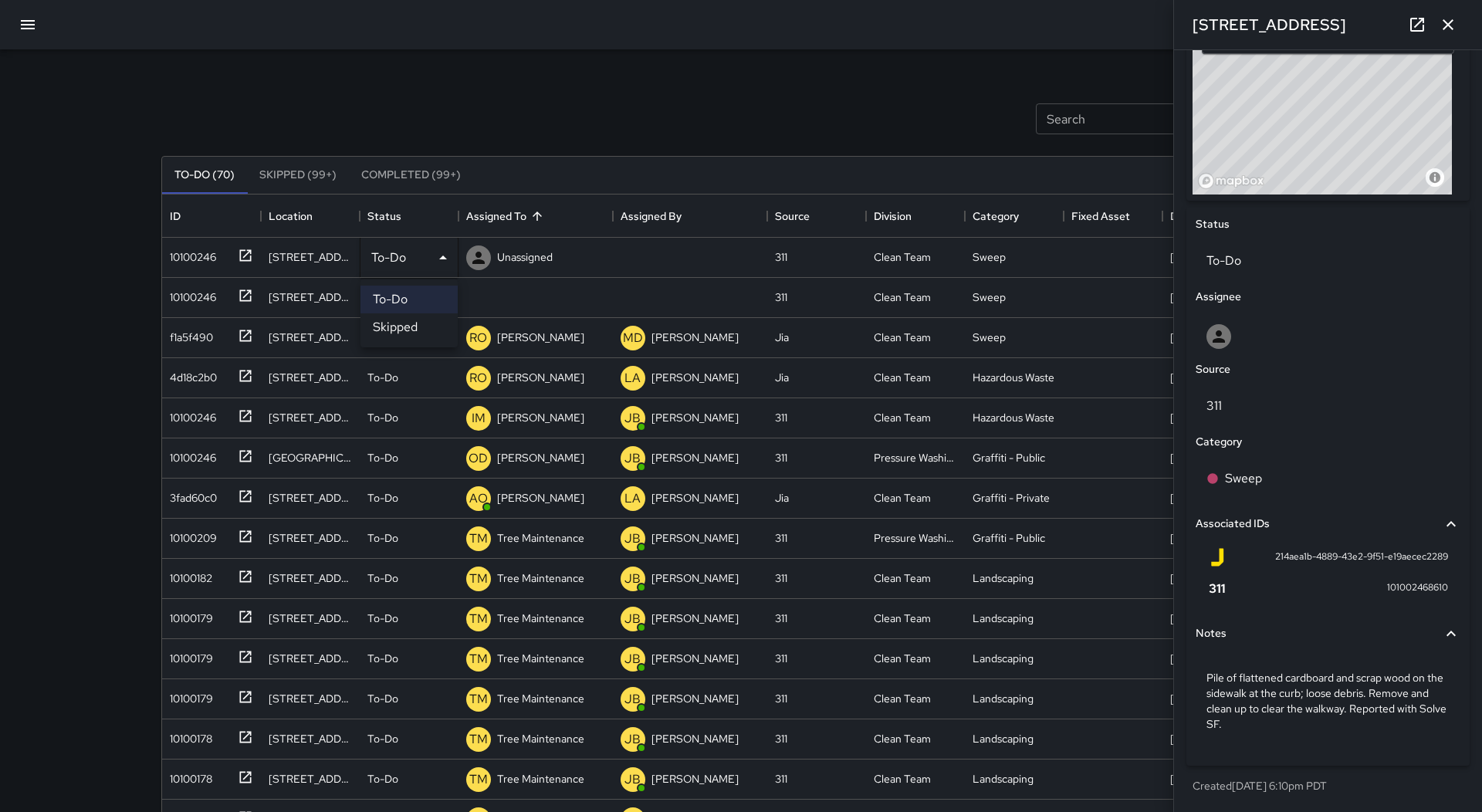
click at [414, 332] on li "Skipped" at bounding box center [409, 326] width 97 height 28
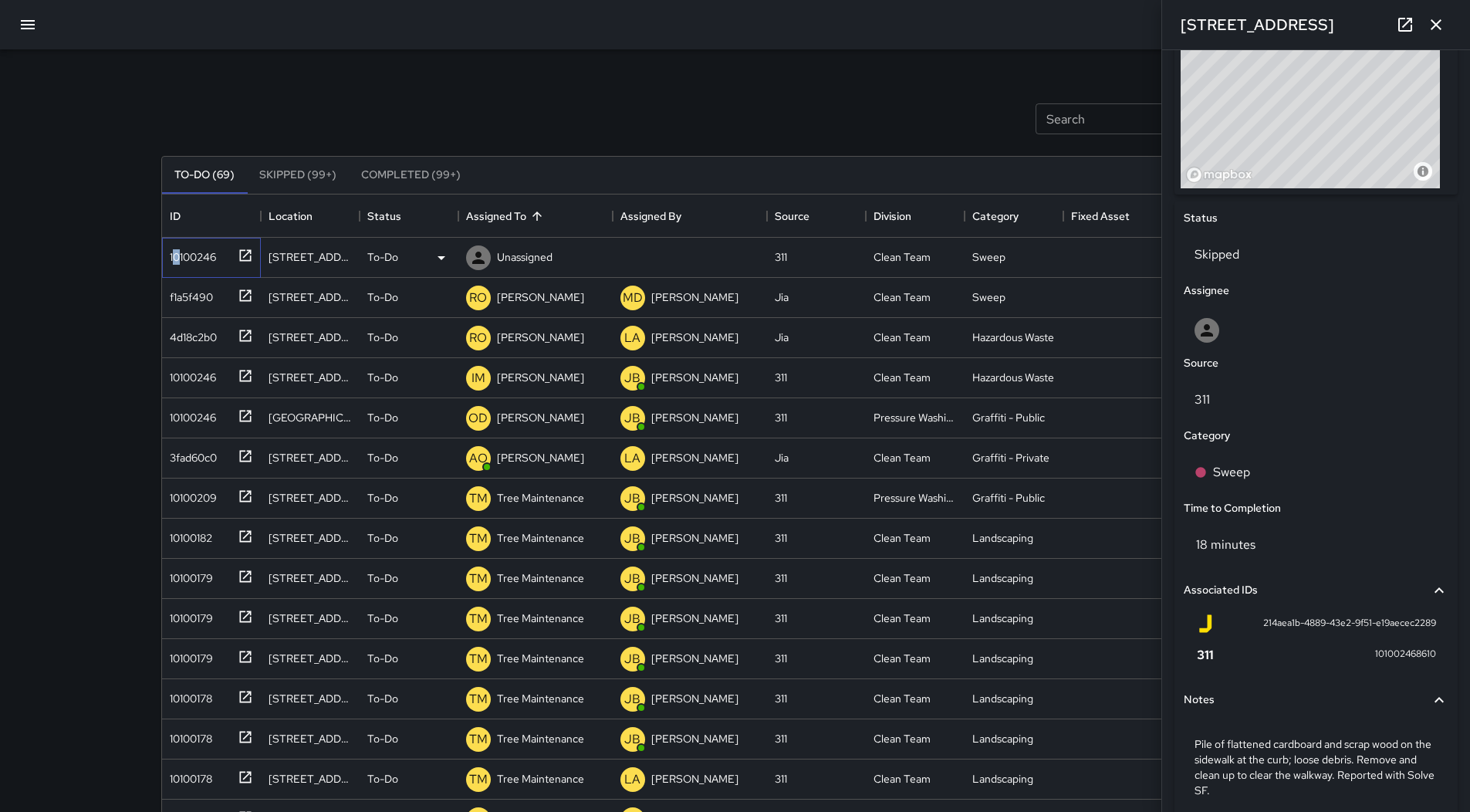
click at [177, 253] on div "10100246" at bounding box center [190, 253] width 53 height 21
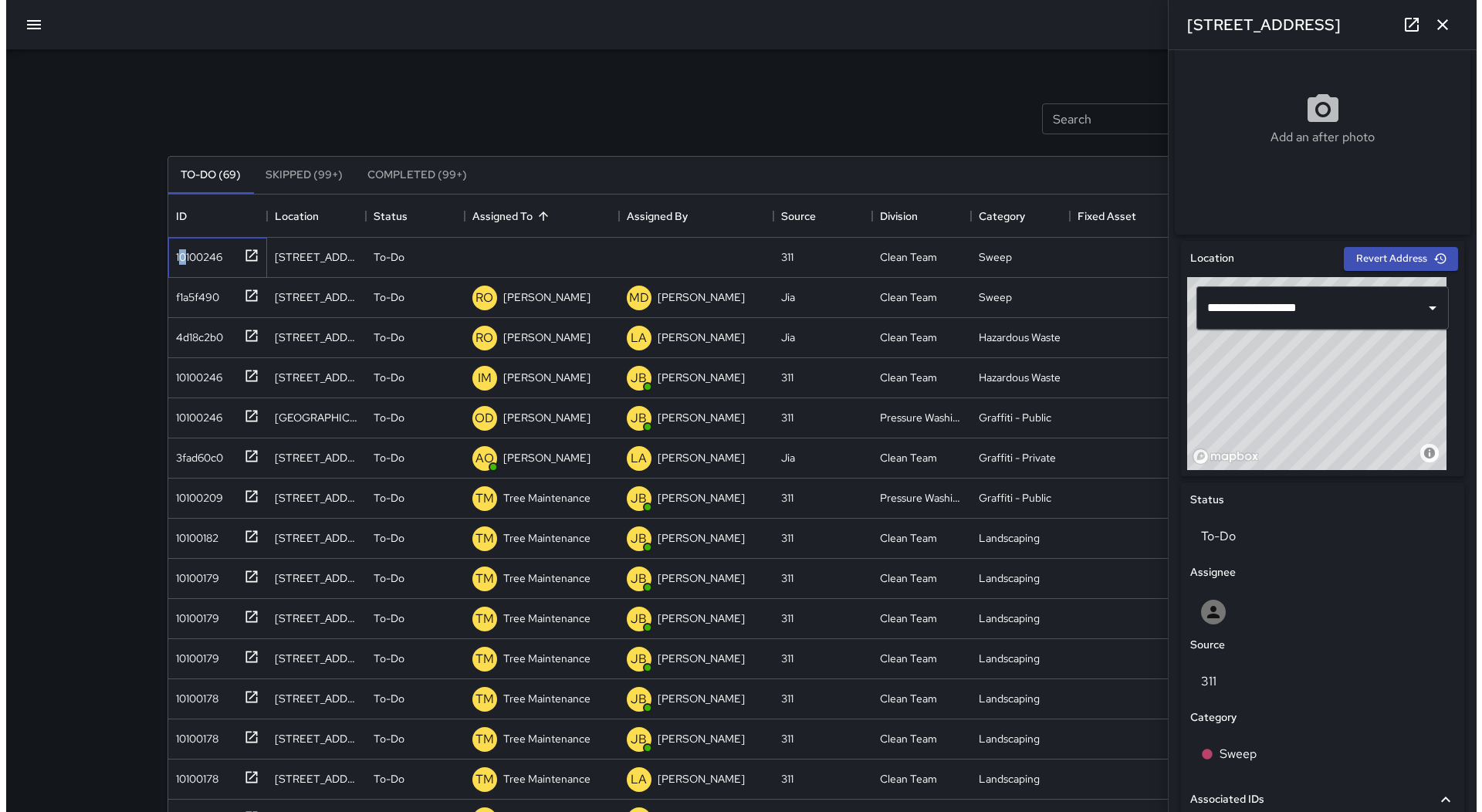
scroll to position [540, 0]
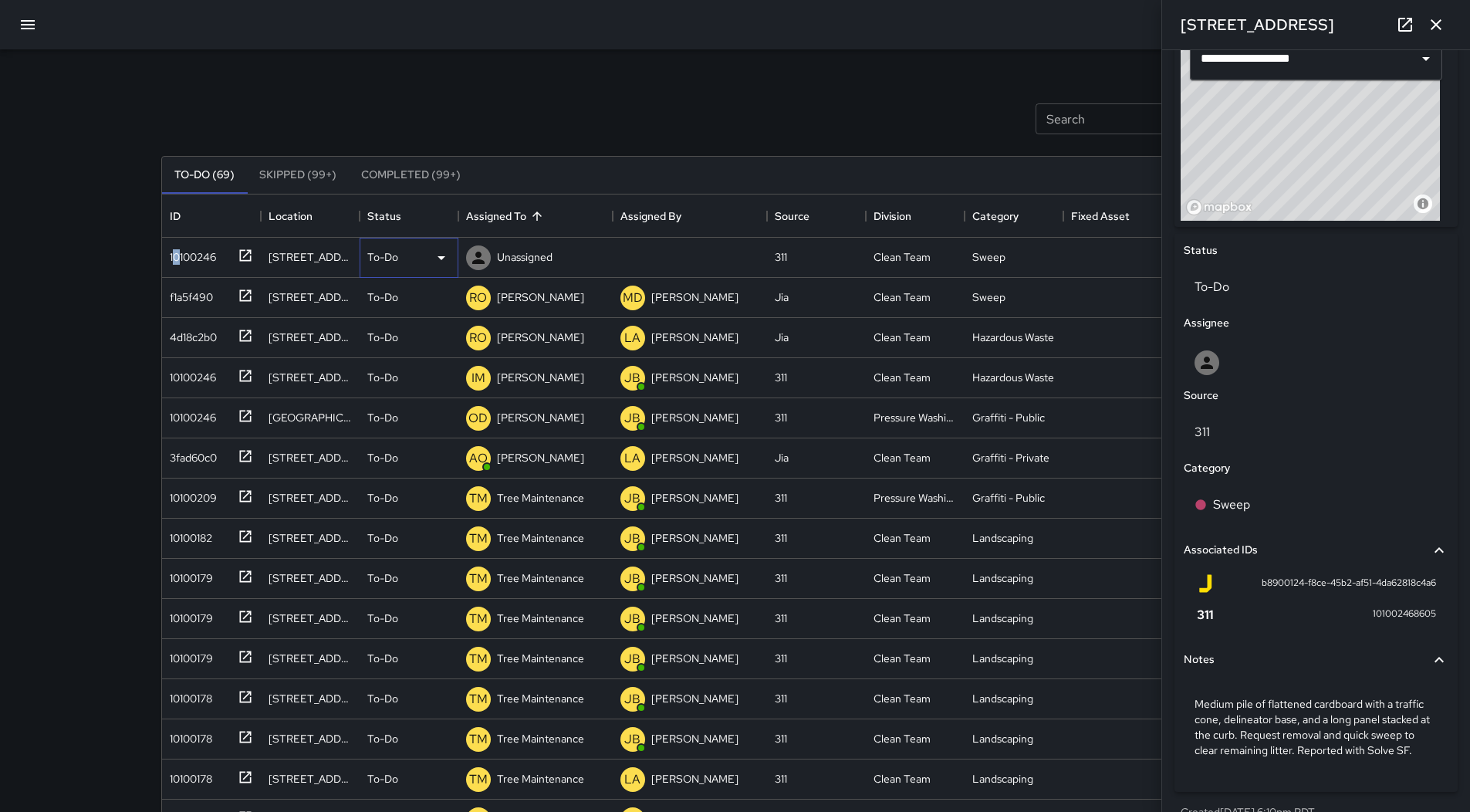
click at [436, 248] on icon at bounding box center [441, 257] width 18 height 18
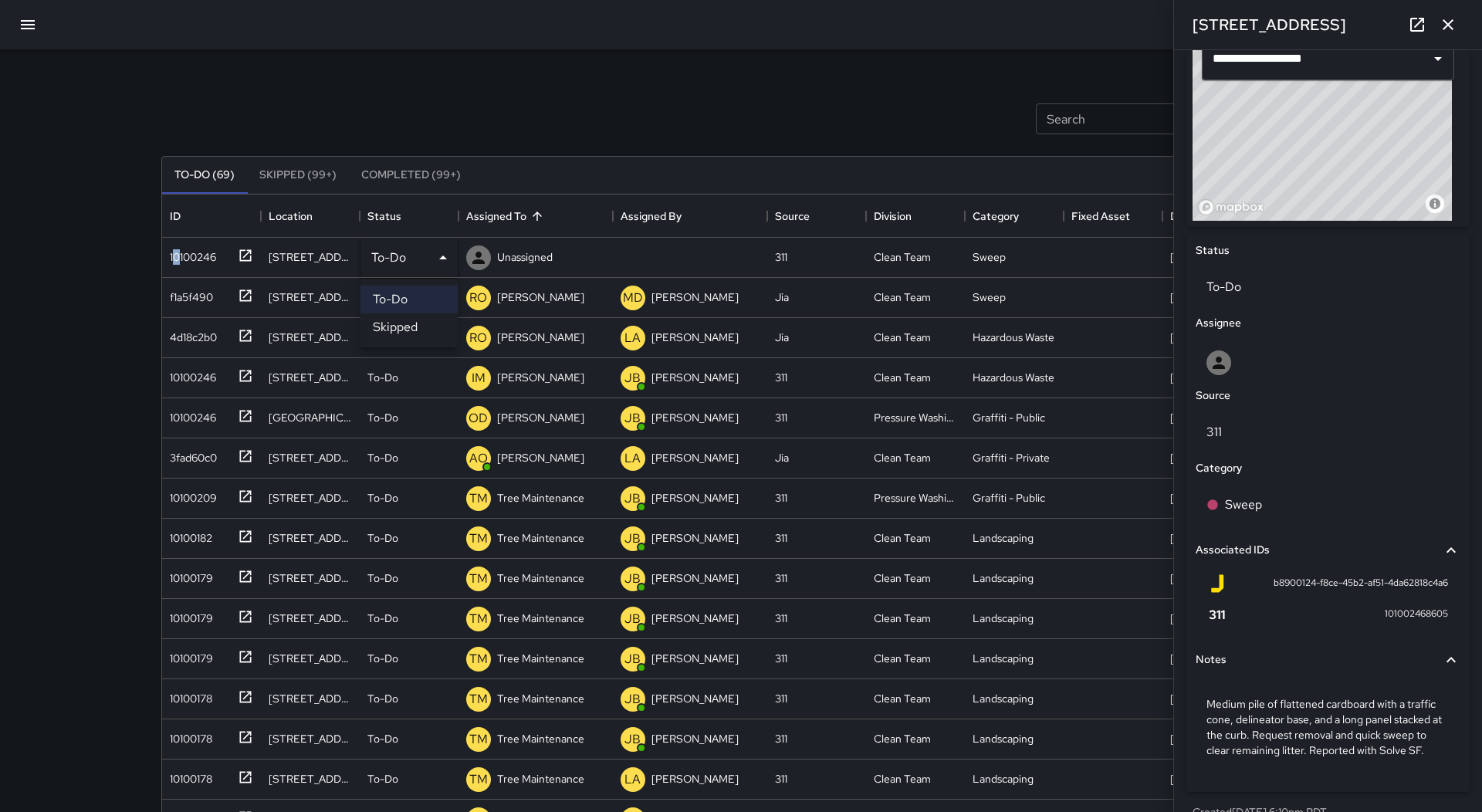
click at [410, 323] on li "Skipped" at bounding box center [409, 326] width 97 height 28
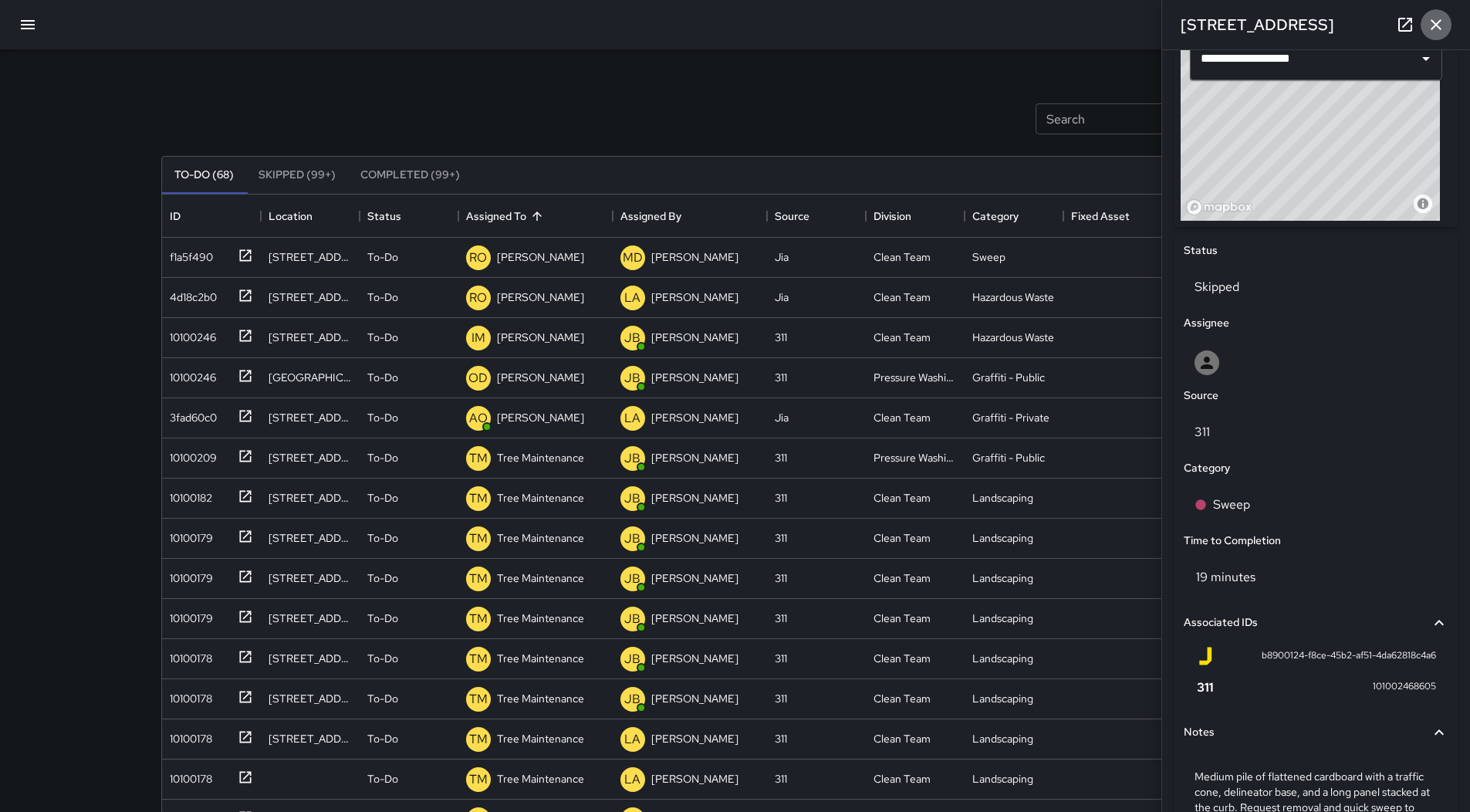
drag, startPoint x: 1441, startPoint y: 29, endPoint x: 1419, endPoint y: 33, distance: 22.4
click at [1442, 29] on icon "button" at bounding box center [1436, 24] width 18 height 18
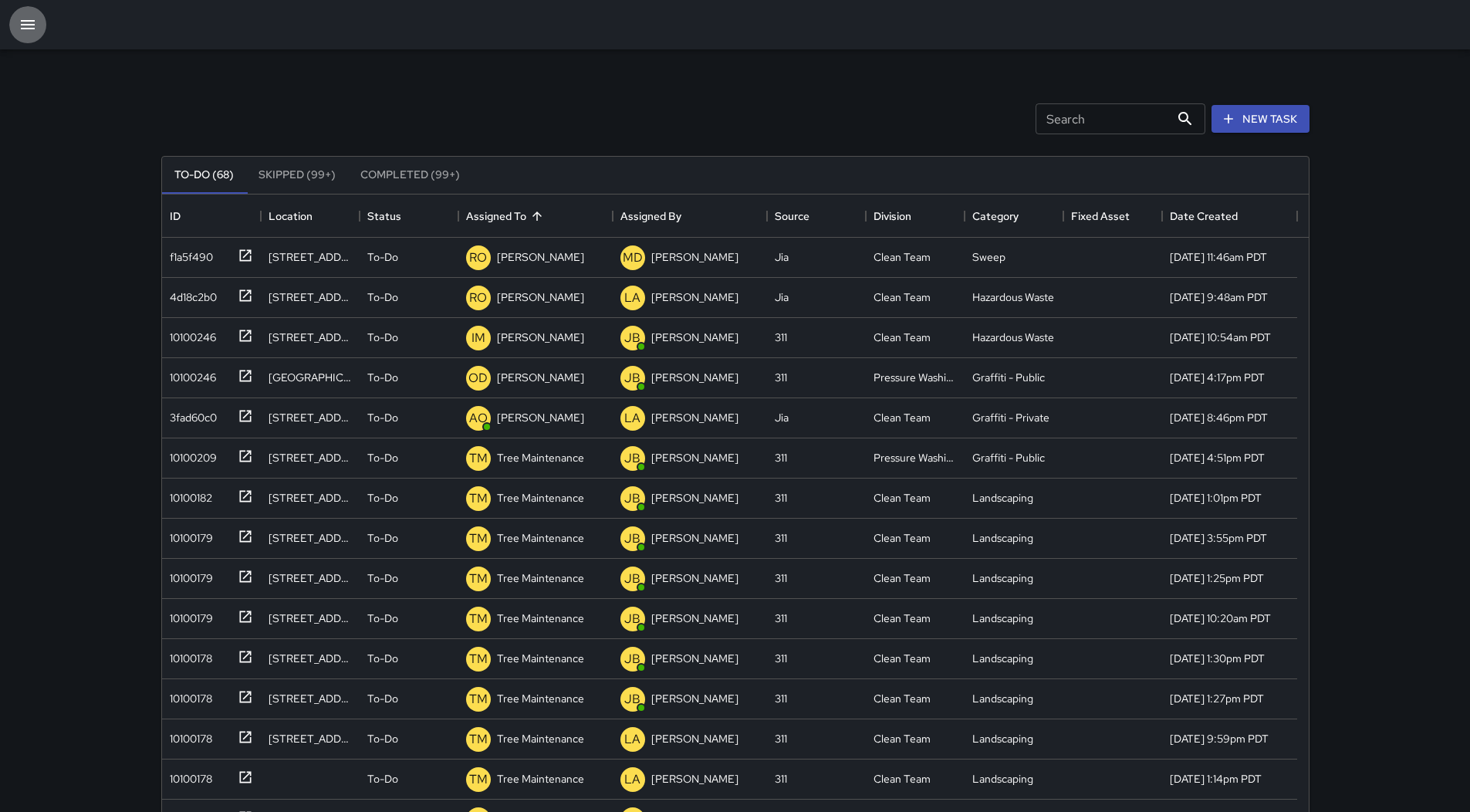
click at [14, 22] on button "button" at bounding box center [28, 25] width 37 height 37
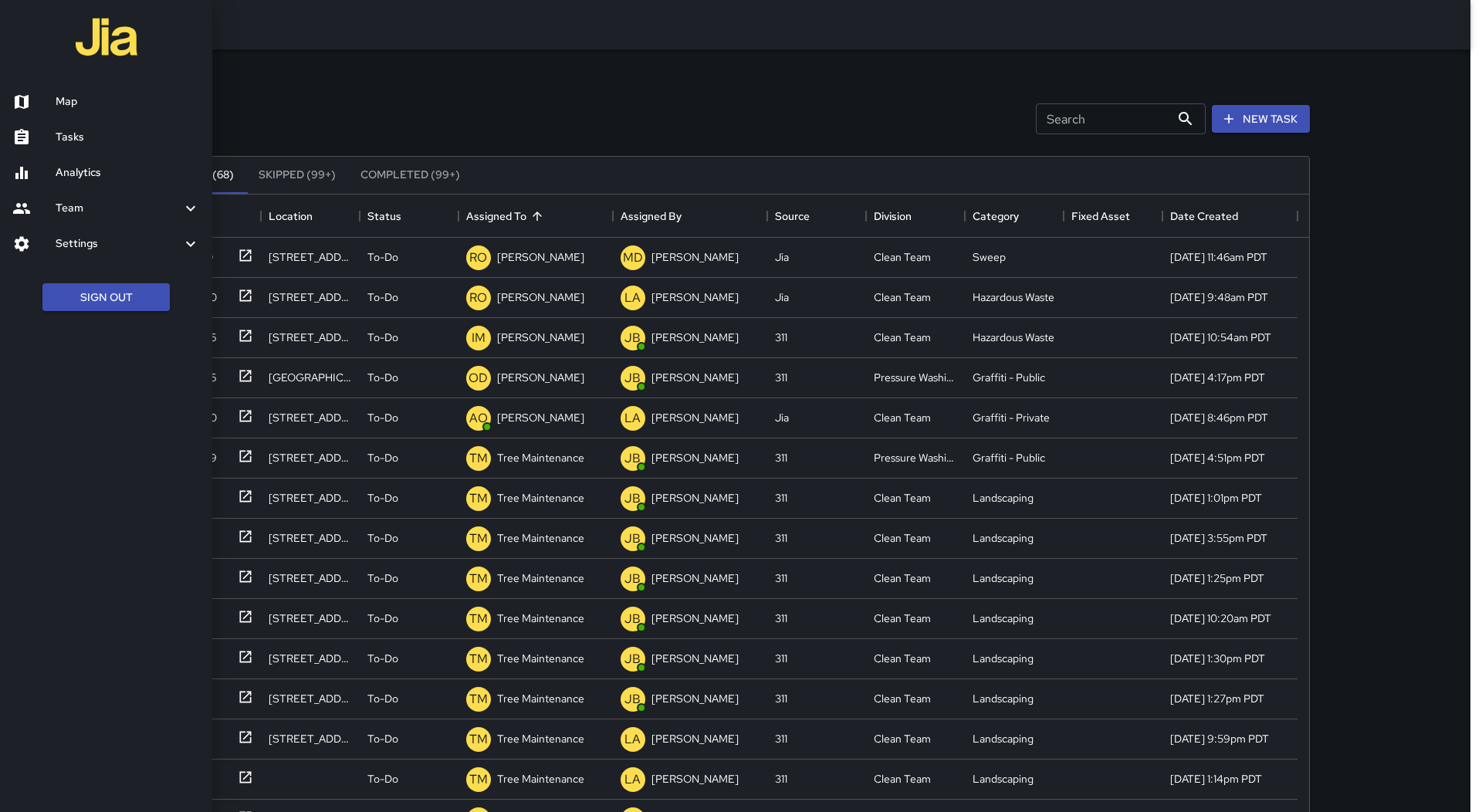
click at [63, 90] on link "Map" at bounding box center [106, 102] width 213 height 36
